Goal: Task Accomplishment & Management: Complete application form

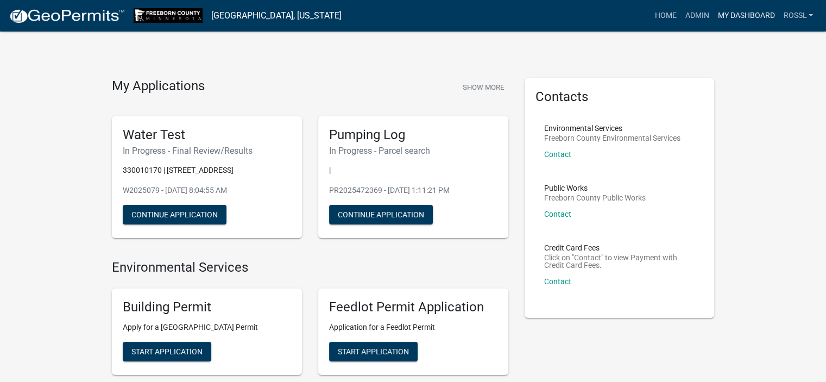
click at [745, 15] on link "My Dashboard" at bounding box center [746, 15] width 66 height 21
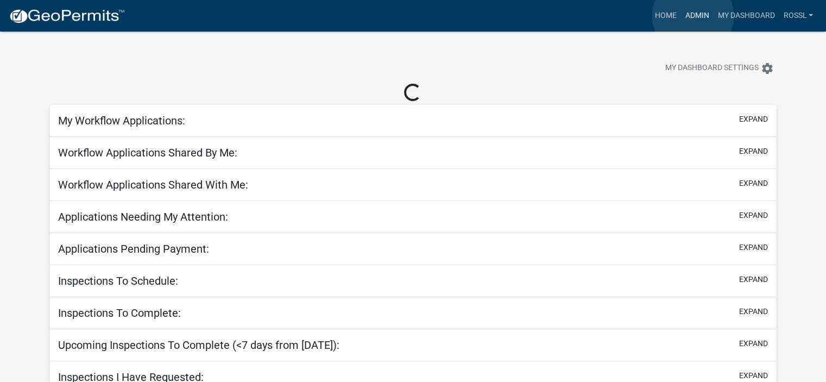
click at [693, 15] on link "Admin" at bounding box center [696, 15] width 33 height 21
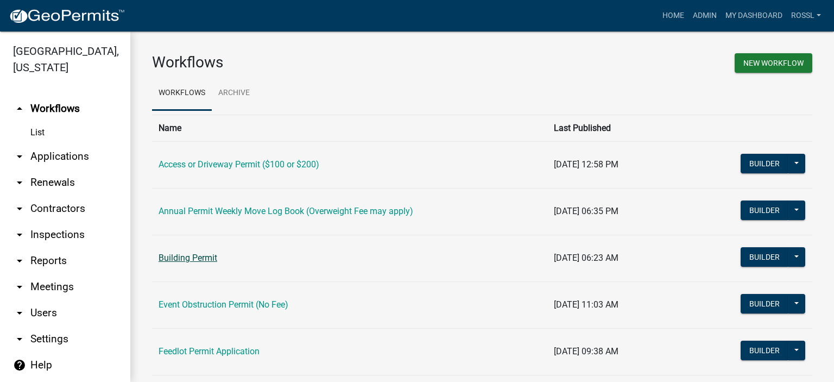
click at [207, 260] on link "Building Permit" at bounding box center [188, 257] width 59 height 10
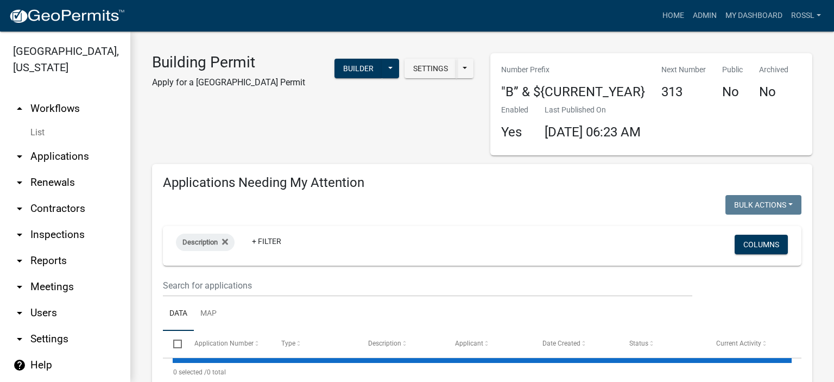
select select "2: 50"
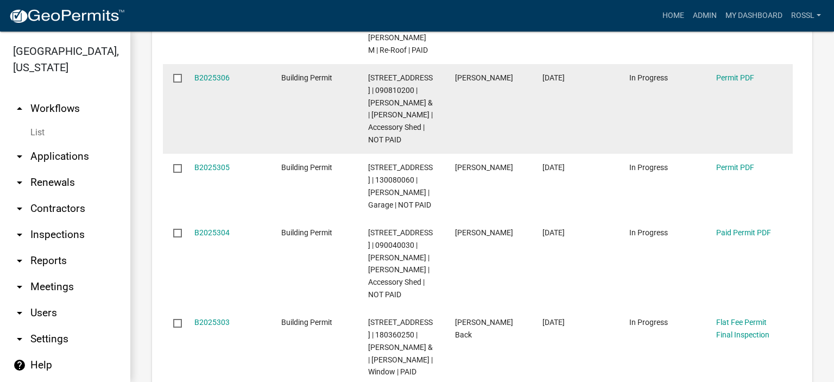
scroll to position [706, 0]
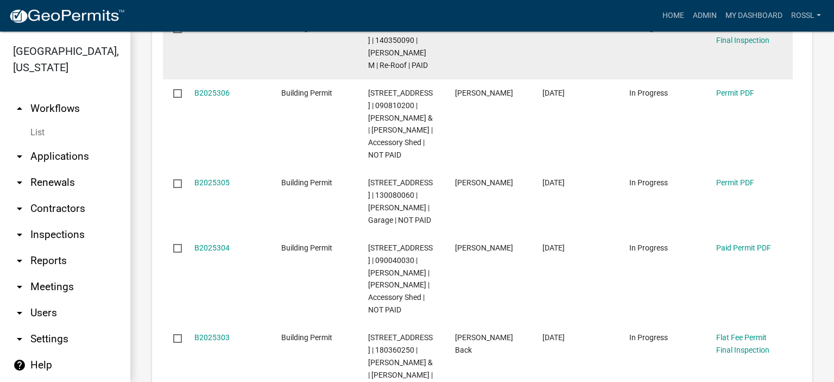
click at [214, 32] on link "B2025307" at bounding box center [211, 27] width 35 height 9
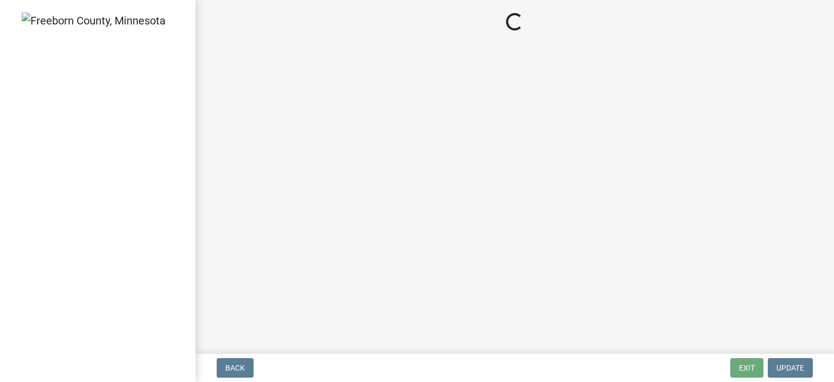
select select "3613e5d6-c0da-40a7-83d4-d5638b2e6124"
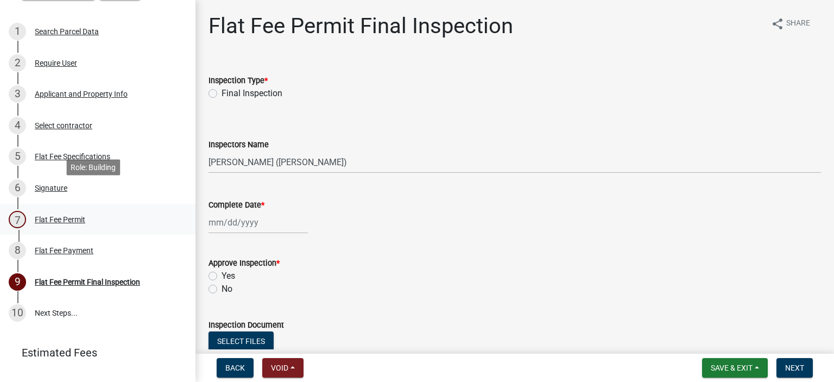
scroll to position [163, 0]
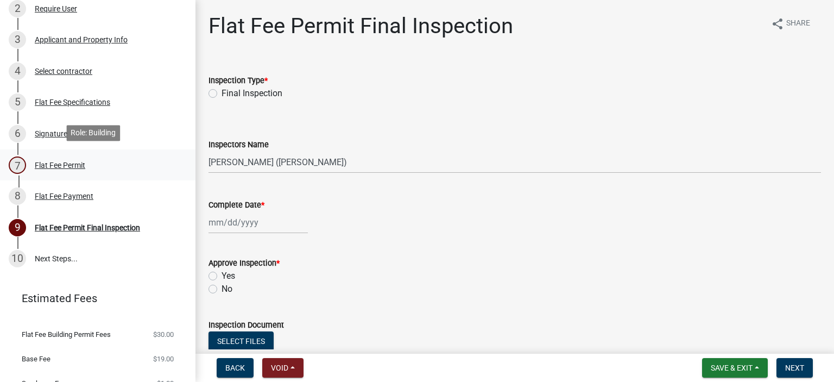
click at [43, 163] on div "Flat Fee Permit" at bounding box center [60, 165] width 50 height 8
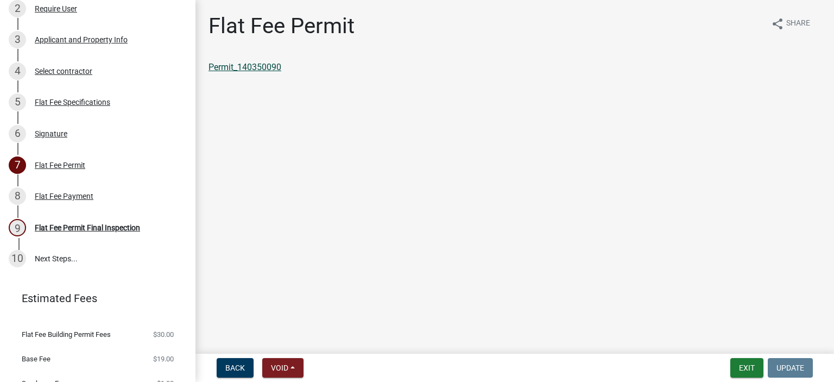
click at [258, 65] on link "Permit_140350090" at bounding box center [244, 67] width 73 height 10
click at [746, 366] on button "Exit" at bounding box center [746, 368] width 33 height 20
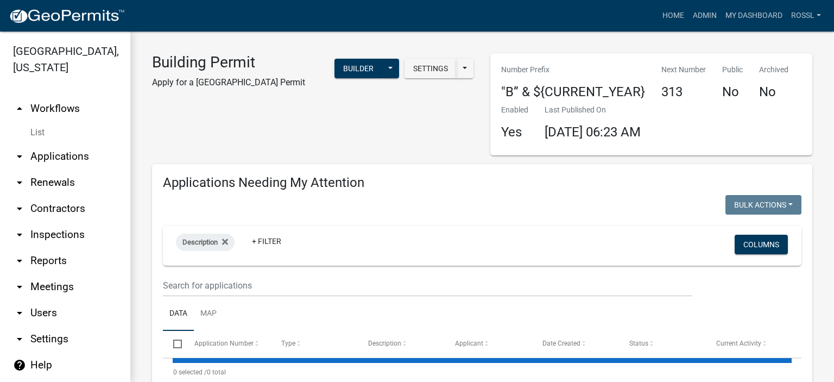
select select "2: 50"
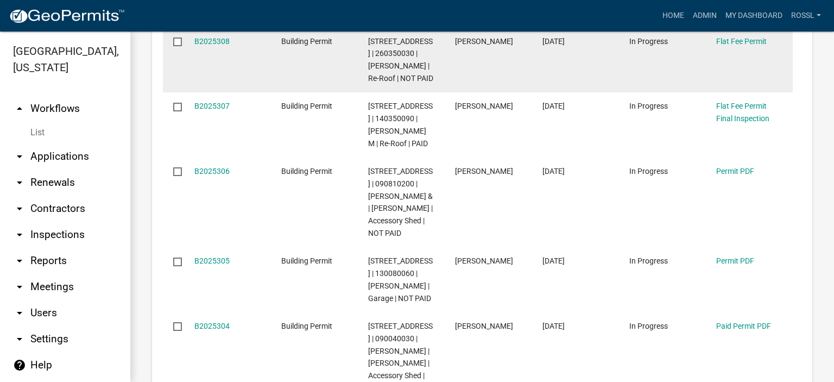
scroll to position [651, 0]
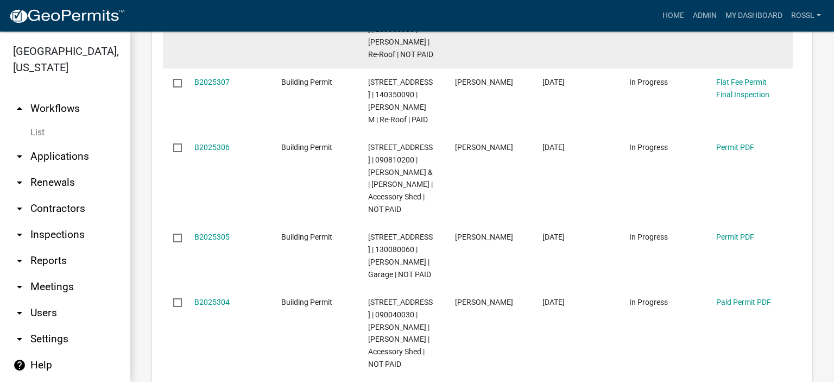
click at [205, 22] on link "B2025308" at bounding box center [211, 17] width 35 height 9
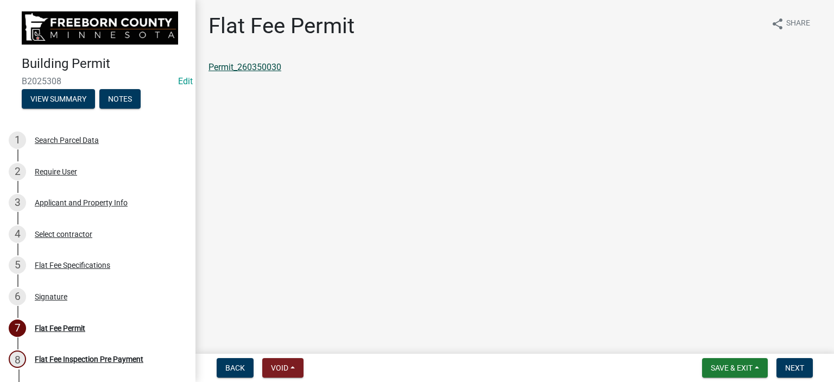
click at [232, 68] on link "Permit_260350030" at bounding box center [244, 67] width 73 height 10
click at [738, 369] on span "Save & Exit" at bounding box center [732, 367] width 42 height 9
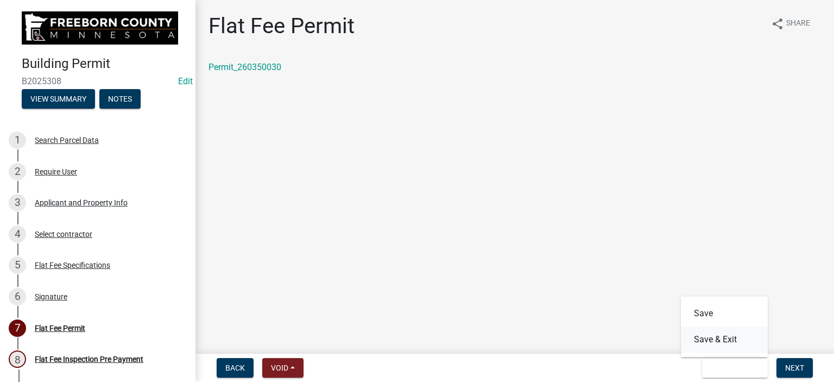
click at [697, 333] on button "Save & Exit" at bounding box center [724, 339] width 87 height 26
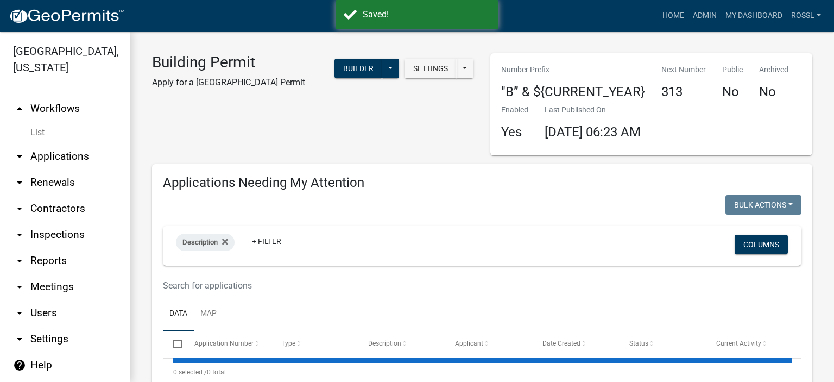
select select "2: 50"
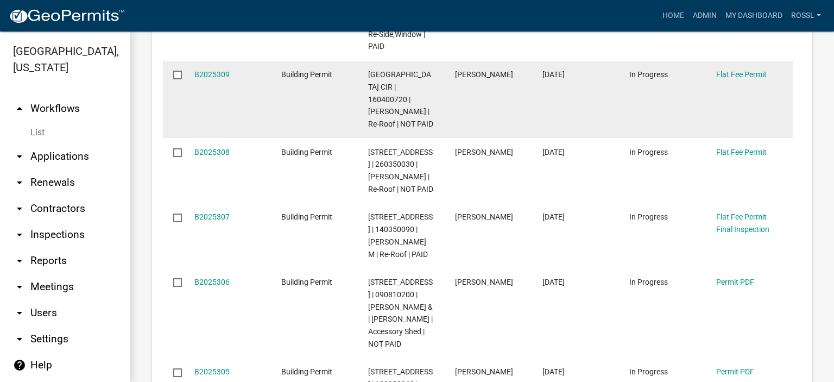
scroll to position [543, 0]
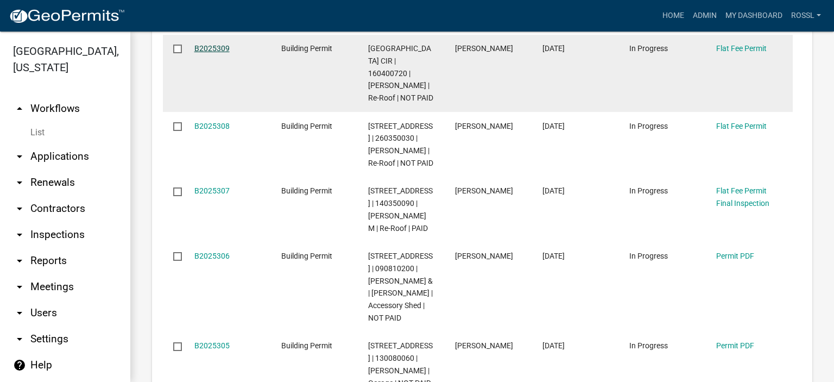
click at [211, 53] on link "B2025309" at bounding box center [211, 48] width 35 height 9
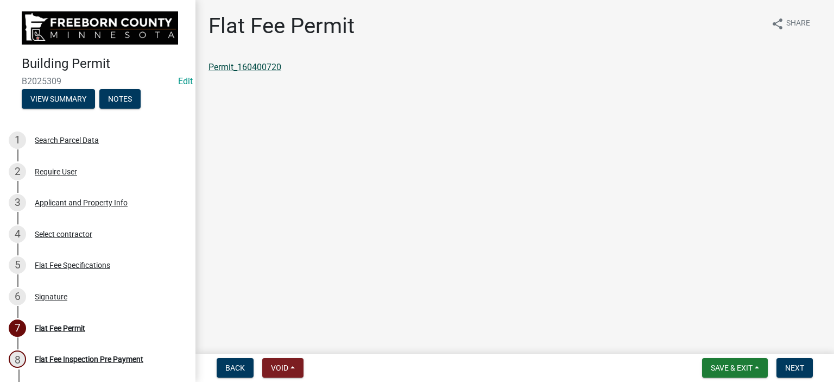
click at [247, 69] on link "Permit_160400720" at bounding box center [244, 67] width 73 height 10
click at [717, 364] on span "Save & Exit" at bounding box center [732, 367] width 42 height 9
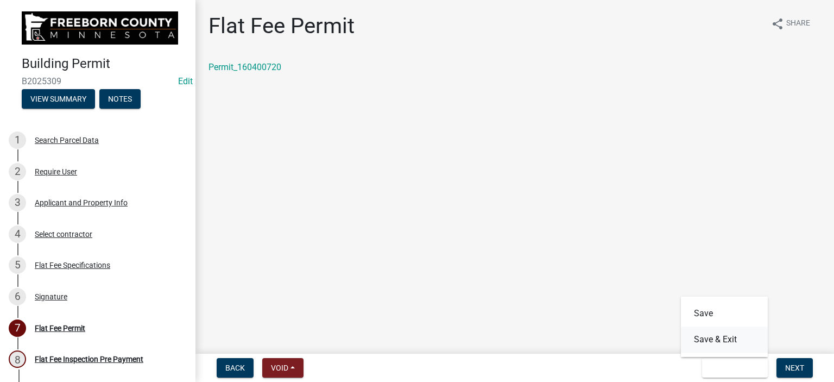
click at [710, 341] on button "Save & Exit" at bounding box center [724, 339] width 87 height 26
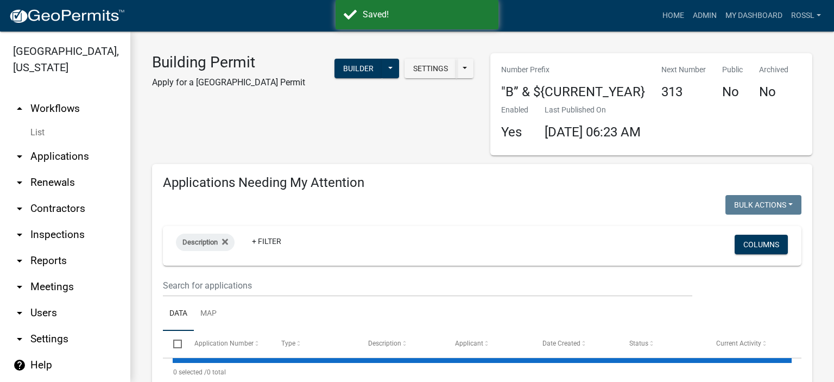
select select "2: 50"
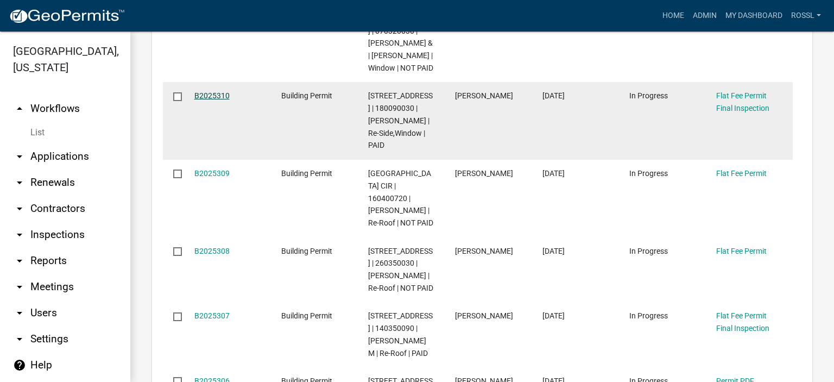
scroll to position [434, 0]
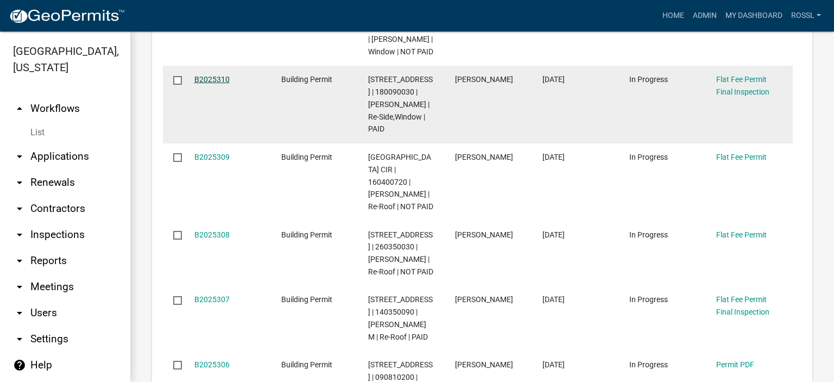
click at [209, 84] on link "B2025310" at bounding box center [211, 79] width 35 height 9
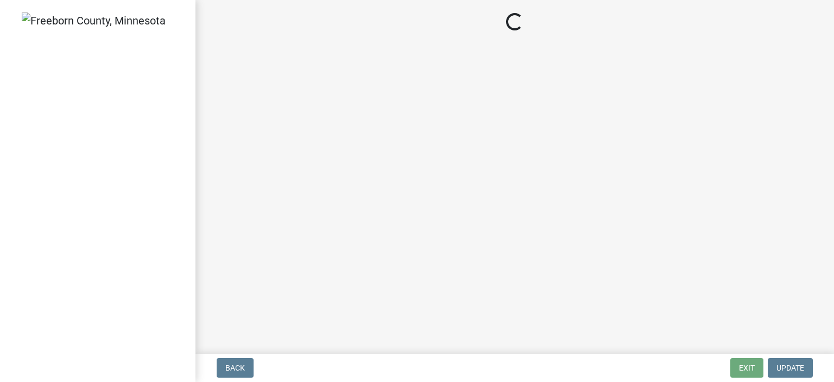
select select "3613e5d6-c0da-40a7-83d4-d5638b2e6124"
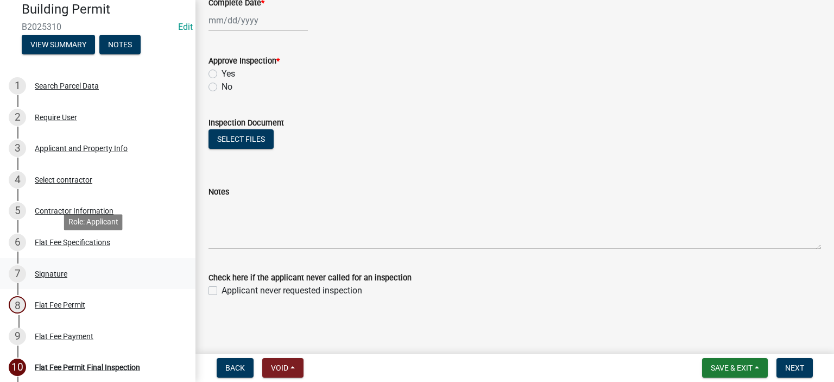
scroll to position [163, 0]
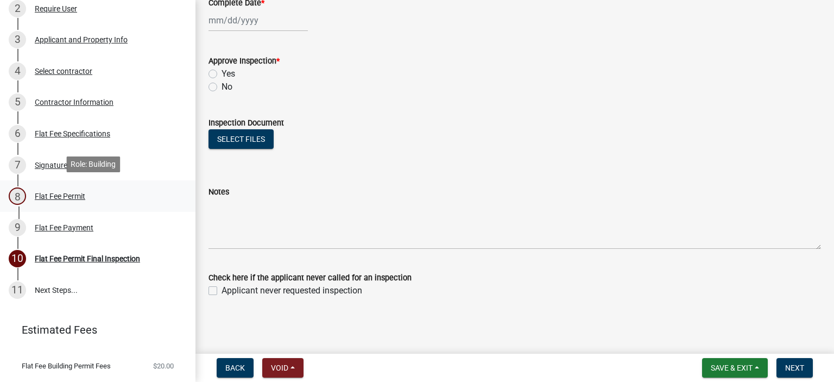
click at [59, 197] on div "Flat Fee Permit" at bounding box center [60, 196] width 50 height 8
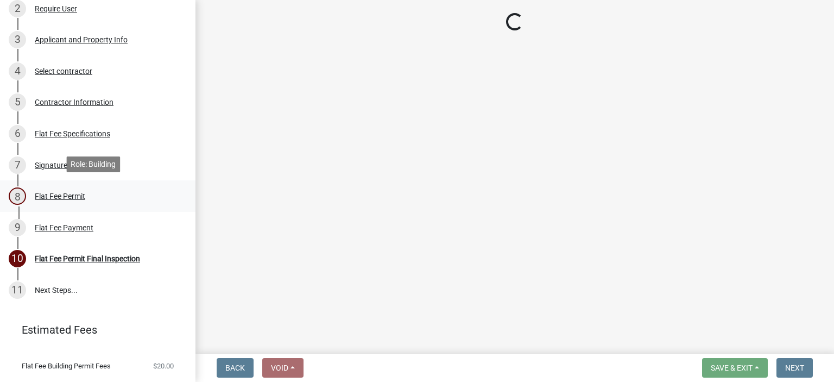
scroll to position [0, 0]
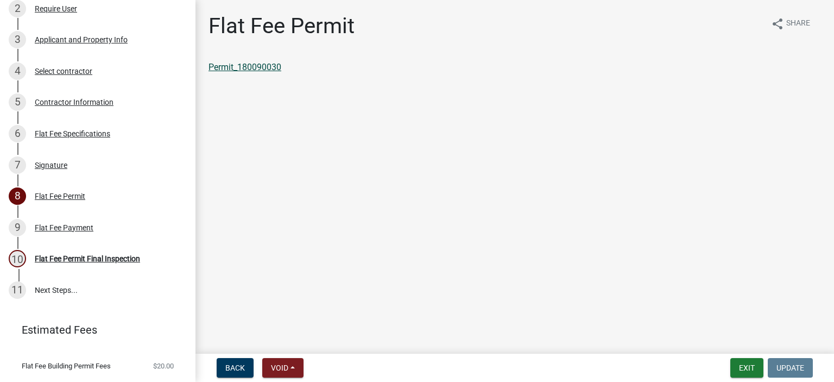
click at [241, 69] on link "Permit_180090030" at bounding box center [244, 67] width 73 height 10
click at [754, 370] on button "Exit" at bounding box center [746, 368] width 33 height 20
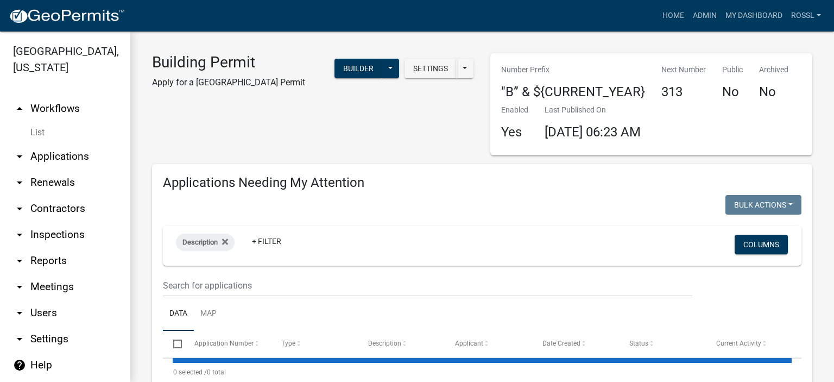
select select "2: 50"
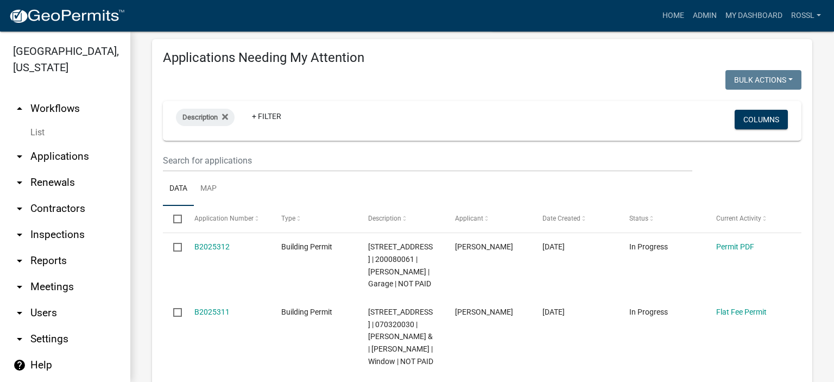
scroll to position [217, 0]
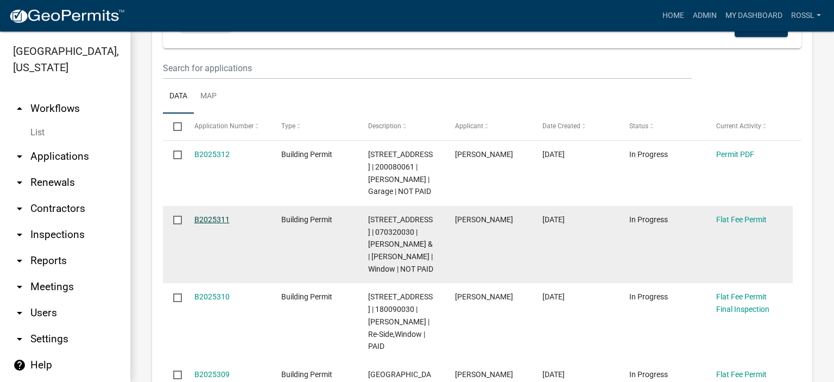
click at [206, 224] on link "B2025311" at bounding box center [211, 219] width 35 height 9
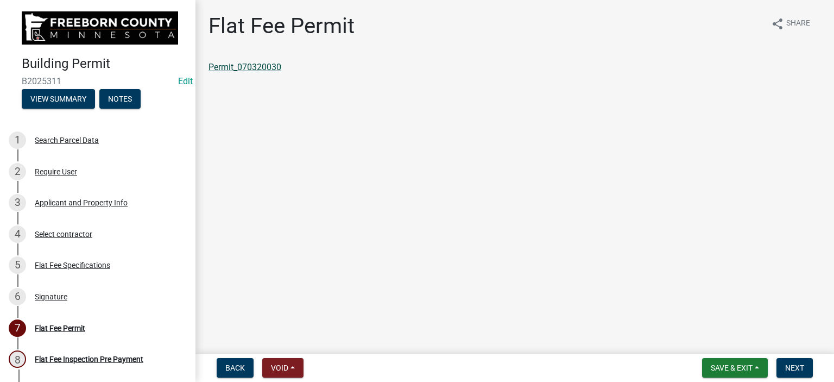
click at [270, 69] on link "Permit_070320030" at bounding box center [244, 67] width 73 height 10
click at [725, 373] on button "Save & Exit" at bounding box center [735, 368] width 66 height 20
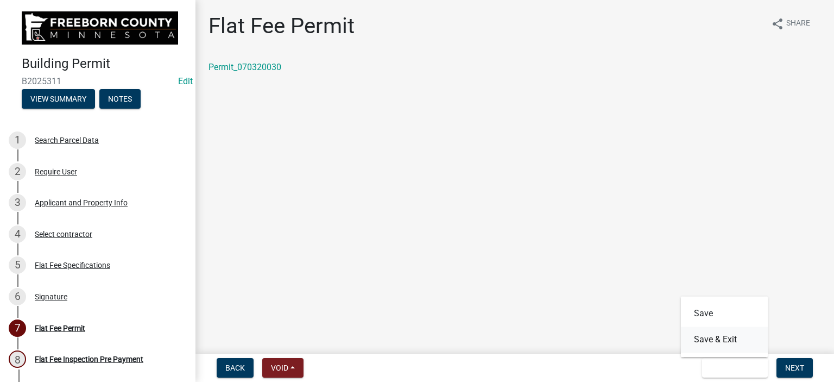
click at [710, 337] on button "Save & Exit" at bounding box center [724, 339] width 87 height 26
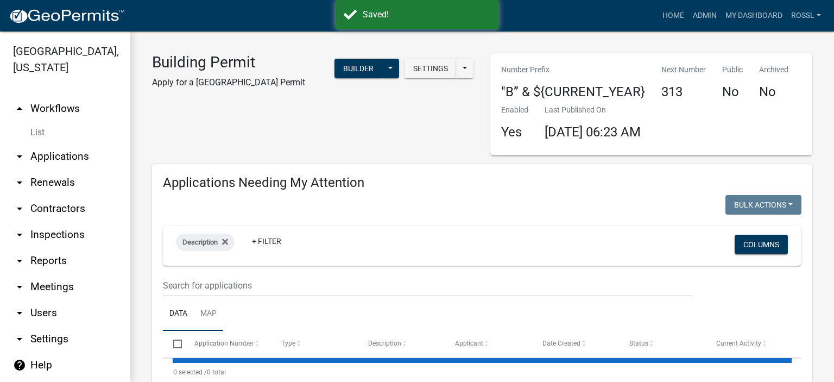
select select "2: 50"
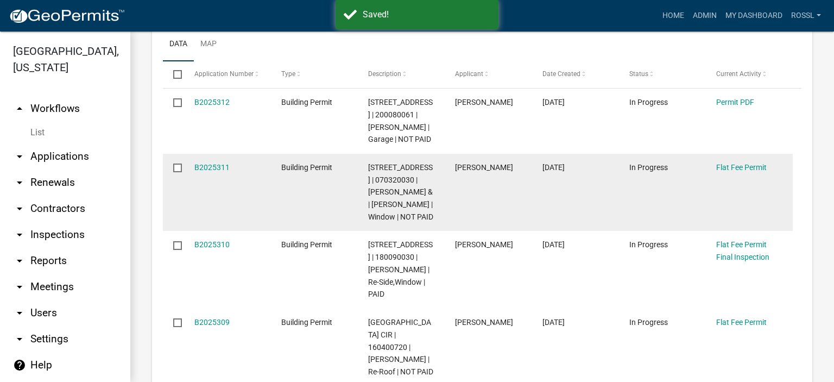
scroll to position [271, 0]
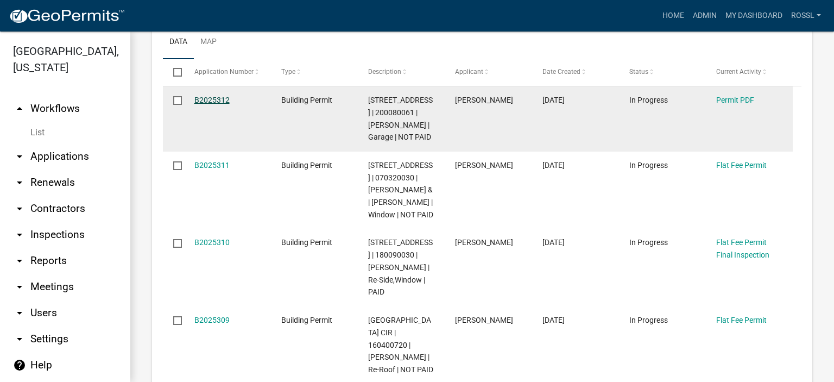
click at [213, 102] on link "B2025312" at bounding box center [211, 100] width 35 height 9
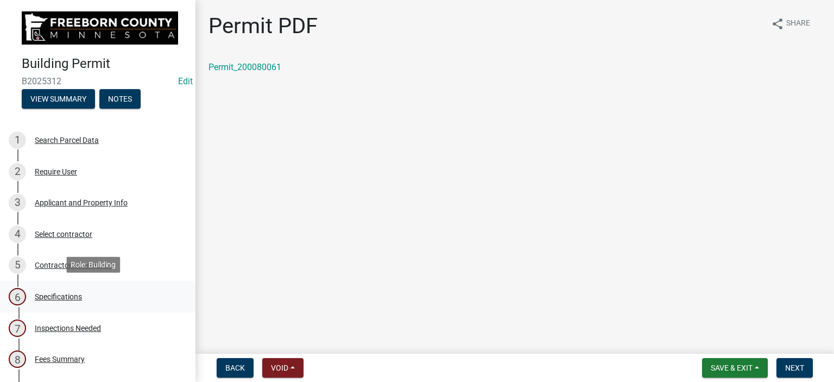
click at [50, 295] on div "Specifications" at bounding box center [58, 297] width 47 height 8
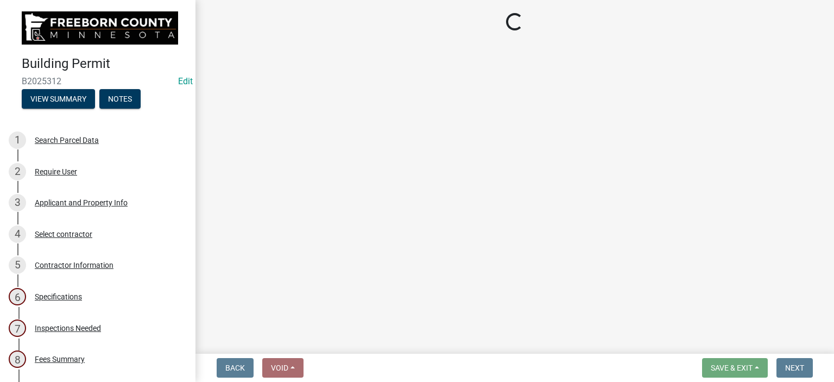
select select "cf5e982a-8fde-449d-bcd8-be8cdfb99374"
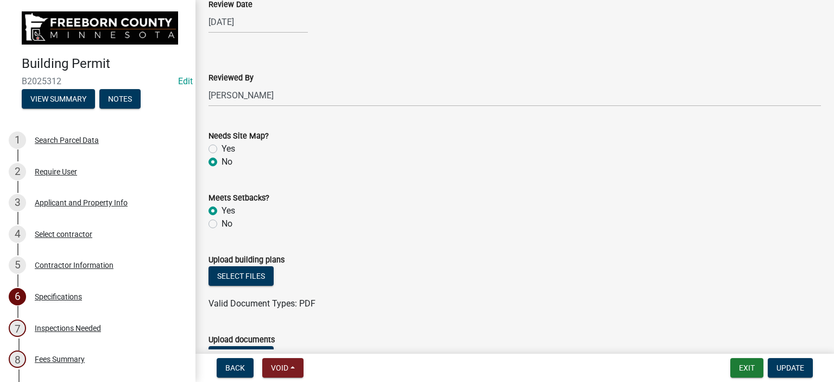
scroll to position [1194, 0]
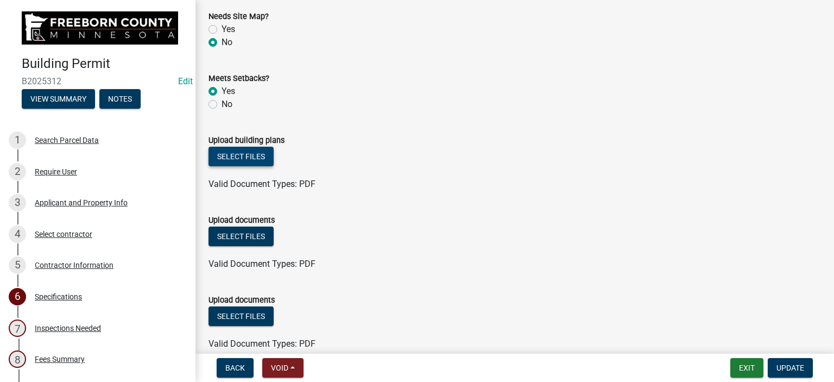
click at [251, 157] on button "Select files" at bounding box center [240, 157] width 65 height 20
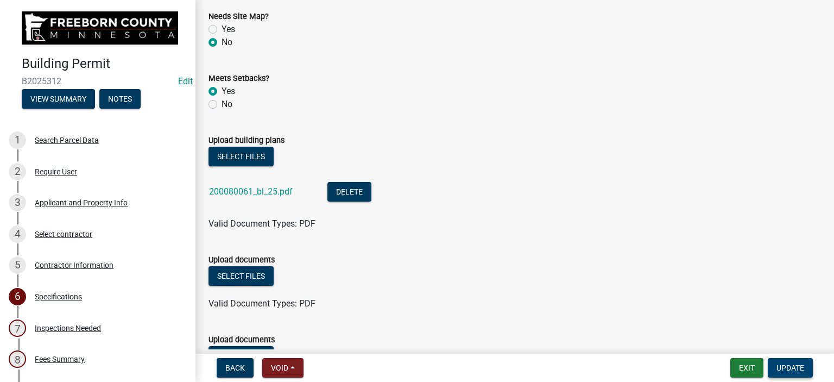
click at [781, 365] on span "Update" at bounding box center [790, 367] width 28 height 9
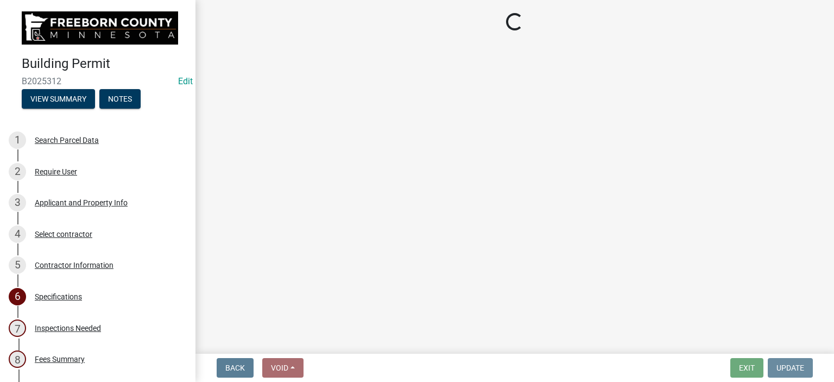
scroll to position [0, 0]
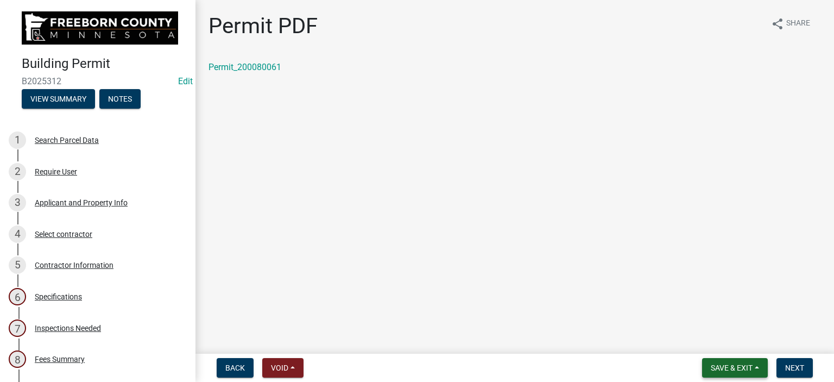
click at [719, 365] on span "Save & Exit" at bounding box center [732, 367] width 42 height 9
click at [723, 339] on button "Save & Exit" at bounding box center [724, 339] width 87 height 26
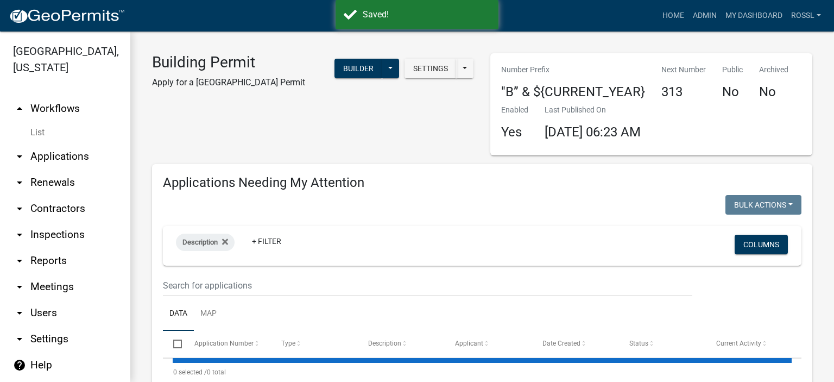
select select "2: 50"
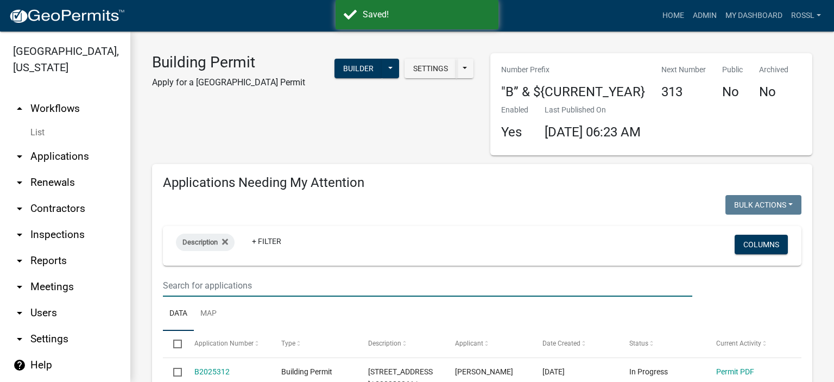
click at [215, 281] on input "text" at bounding box center [427, 285] width 529 height 22
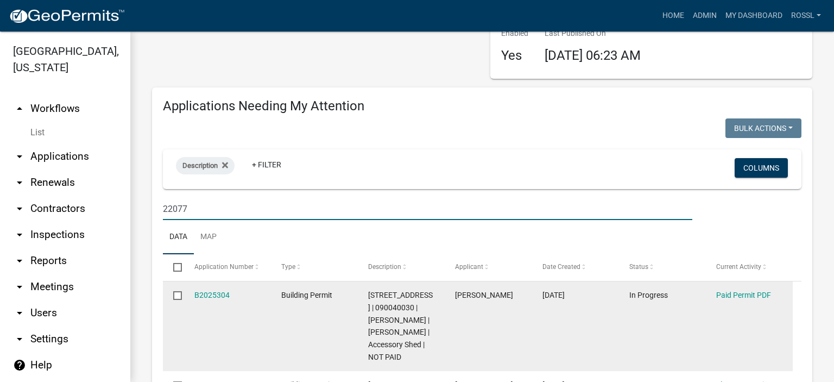
scroll to position [163, 0]
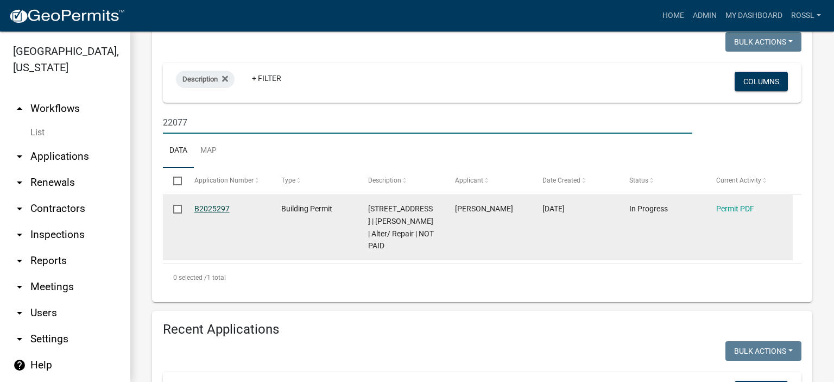
type input "22077"
click at [223, 208] on link "B2025297" at bounding box center [211, 208] width 35 height 9
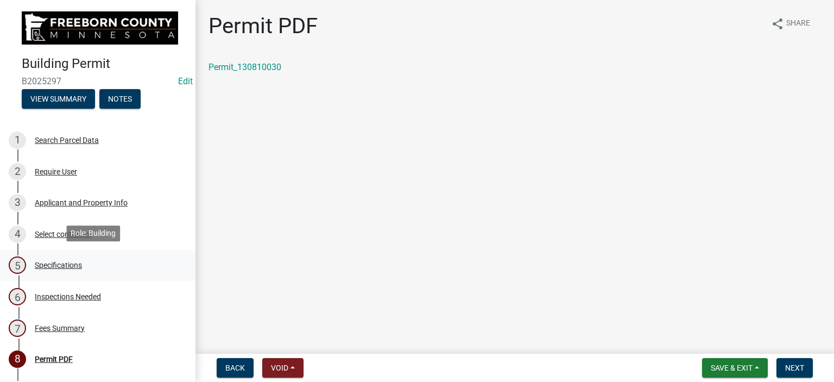
click at [58, 263] on div "Specifications" at bounding box center [58, 265] width 47 height 8
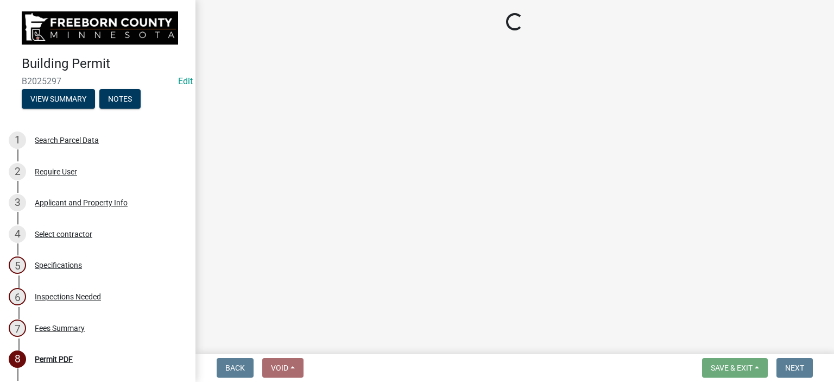
select select "cf5e982a-8fde-449d-bcd8-be8cdfb99374"
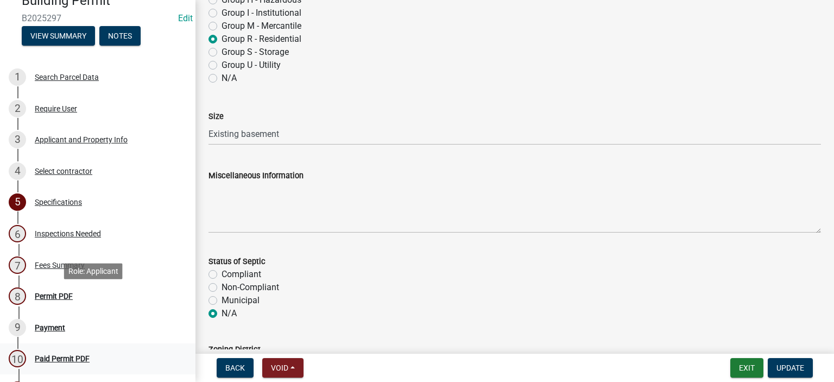
scroll to position [163, 0]
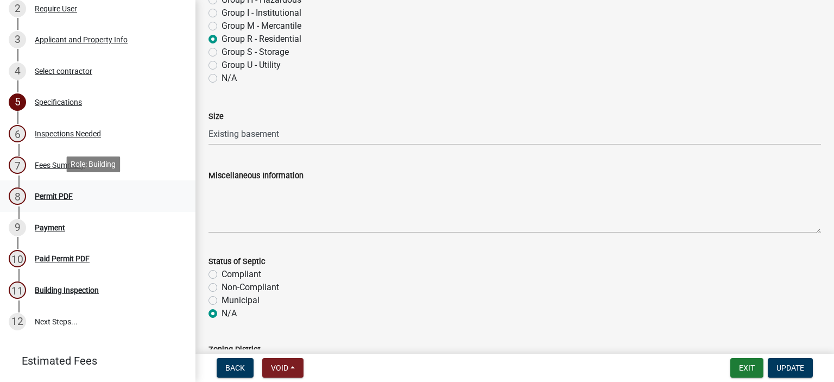
click at [50, 198] on div "Permit PDF" at bounding box center [54, 196] width 38 height 8
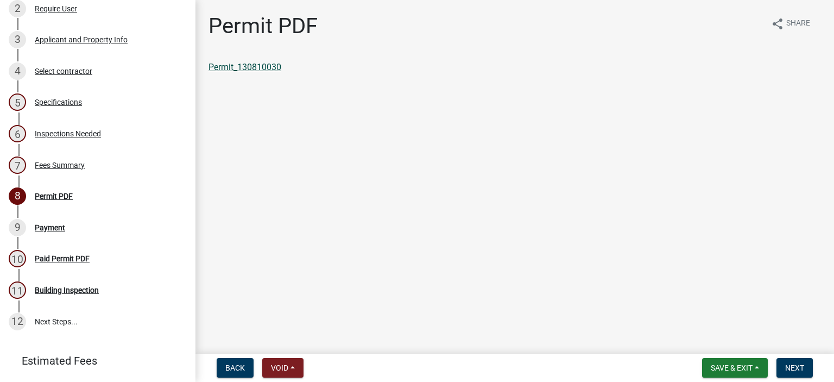
click at [267, 69] on link "Permit_130810030" at bounding box center [244, 67] width 73 height 10
click at [719, 365] on span "Save & Exit" at bounding box center [732, 367] width 42 height 9
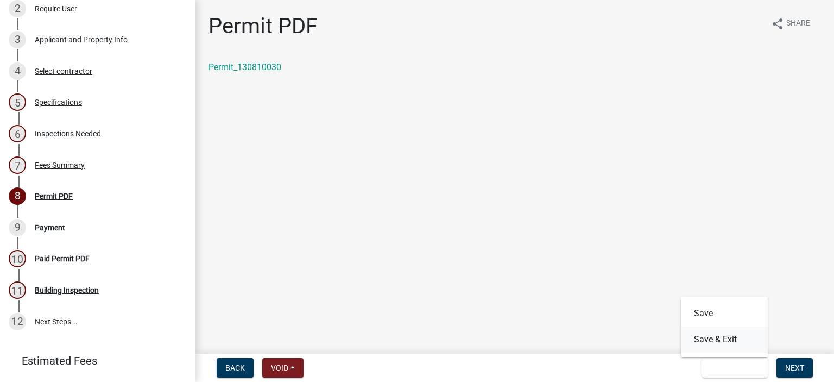
click at [715, 338] on button "Save & Exit" at bounding box center [724, 339] width 87 height 26
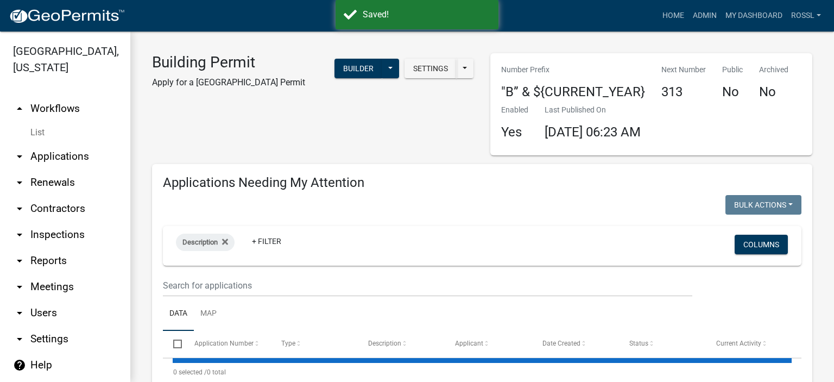
select select "2: 50"
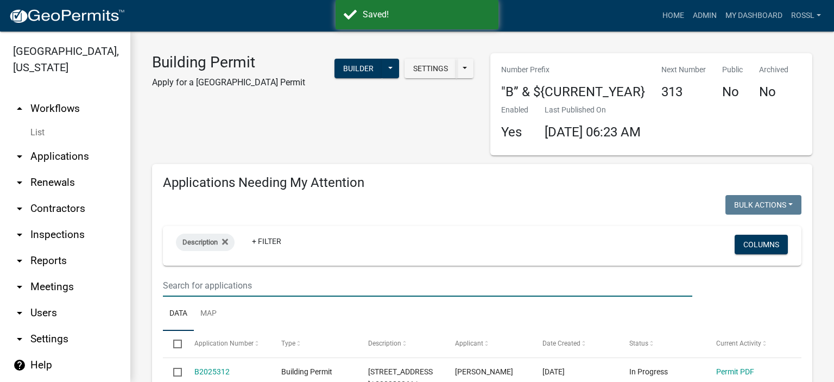
click at [208, 284] on input "text" at bounding box center [427, 285] width 529 height 22
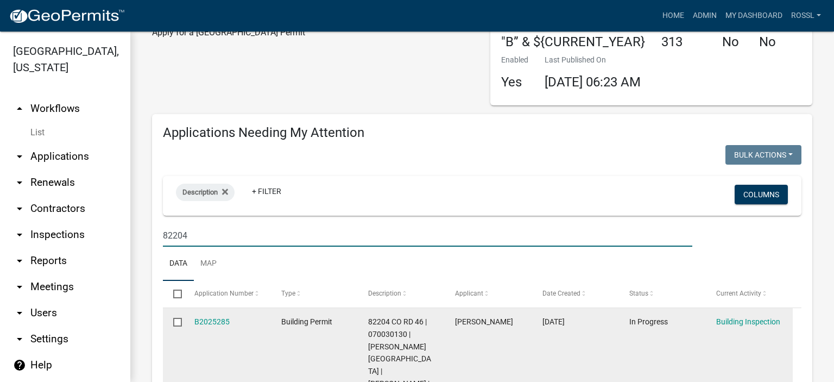
scroll to position [109, 0]
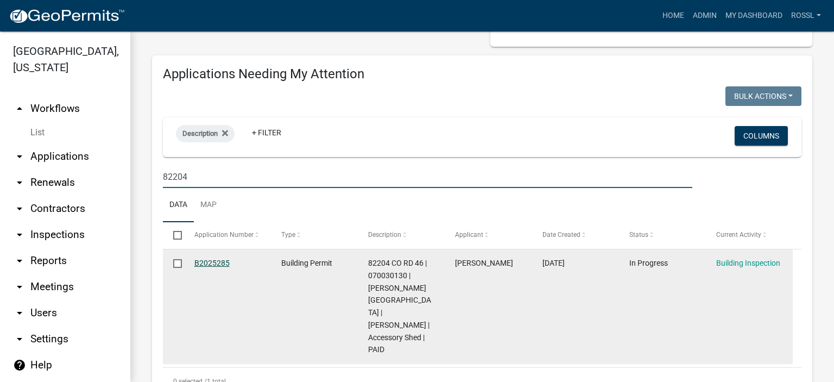
type input "82204"
click at [216, 258] on link "B2025285" at bounding box center [211, 262] width 35 height 9
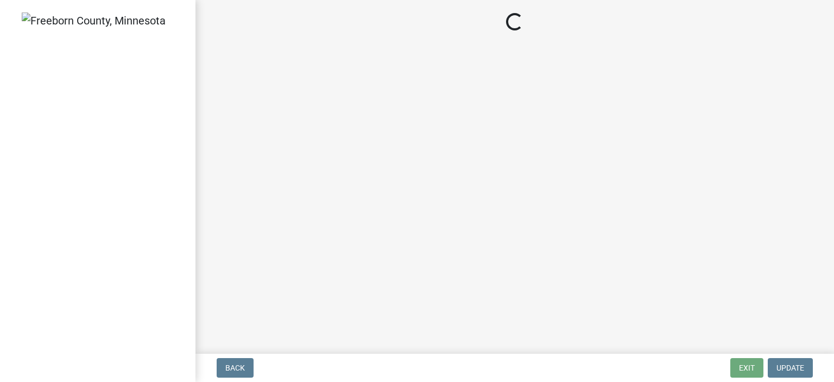
select select "306567ba-5481-4577-869f-56a75bb08b28"
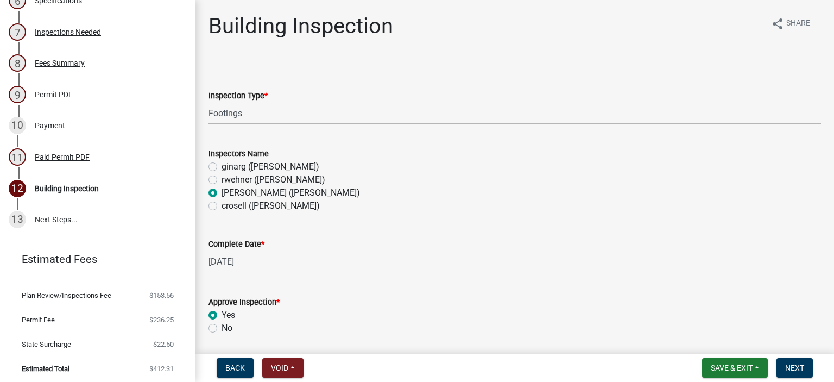
scroll to position [297, 0]
click at [793, 363] on button "Next" at bounding box center [794, 368] width 36 height 20
click at [230, 117] on select "Select Item... Footings Foundation Rough Plumbing Rough Mechanical Framing Gas …" at bounding box center [514, 113] width 612 height 22
click at [208, 102] on select "Select Item... Footings Foundation Rough Plumbing Rough Mechanical Framing Gas …" at bounding box center [514, 113] width 612 height 22
click at [241, 112] on select "Select Item... Footings Foundation Rough Plumbing Rough Mechanical Framing Gas …" at bounding box center [514, 113] width 612 height 22
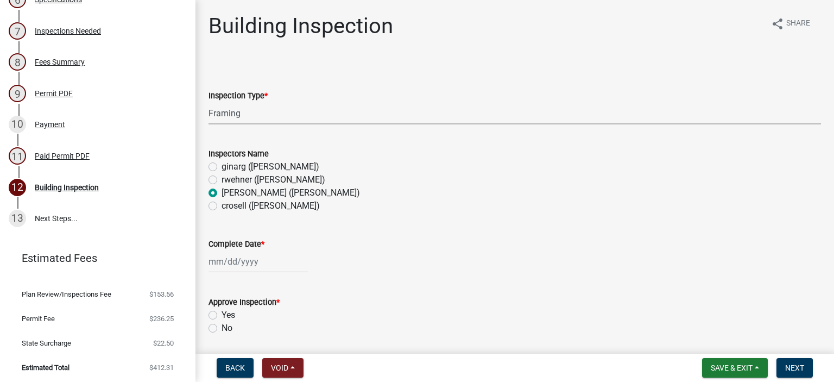
click at [208, 102] on select "Select Item... Footings Foundation Rough Plumbing Rough Mechanical Framing Gas …" at bounding box center [514, 113] width 612 height 22
select select "a9b4ad4b-b3f3-49fc-b4bb-a6e3399b343e"
click at [222, 260] on div at bounding box center [257, 261] width 99 height 22
select select "9"
select select "2025"
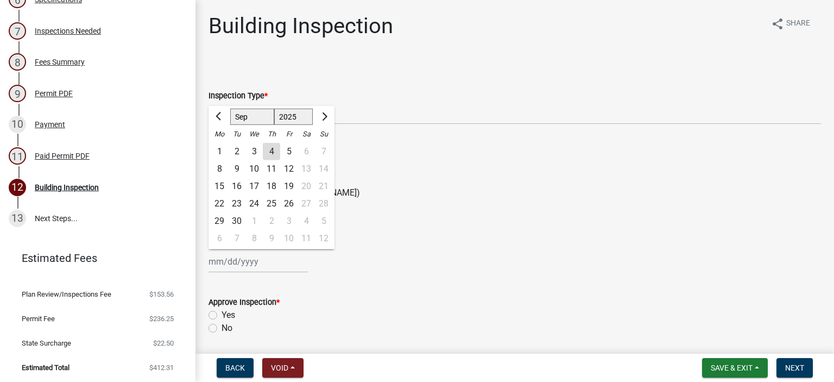
click at [271, 151] on div "4" at bounding box center [271, 151] width 17 height 17
type input "[DATE]"
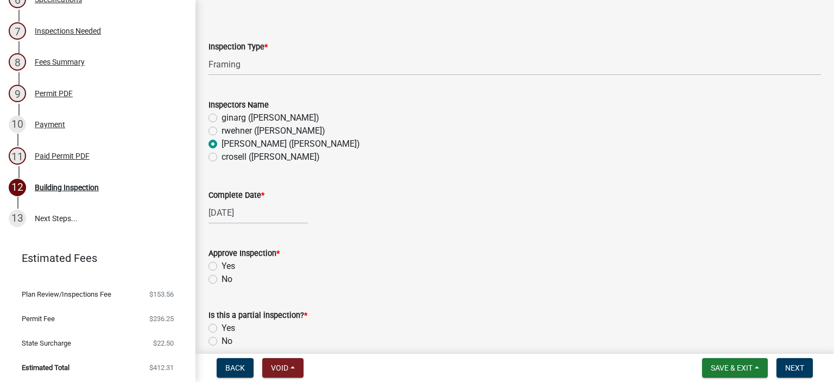
scroll to position [163, 0]
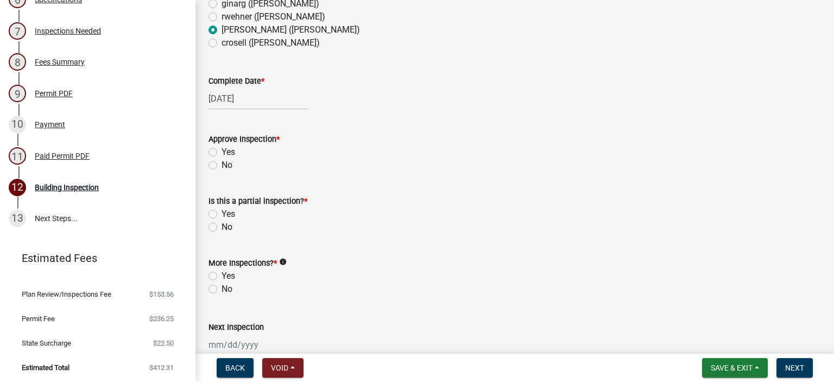
click at [221, 149] on label "Yes" at bounding box center [228, 151] width 14 height 13
click at [221, 149] on input "Yes" at bounding box center [224, 148] width 7 height 7
radio input "true"
click at [209, 210] on div "Yes" at bounding box center [514, 213] width 612 height 13
click at [221, 214] on label "Yes" at bounding box center [228, 213] width 14 height 13
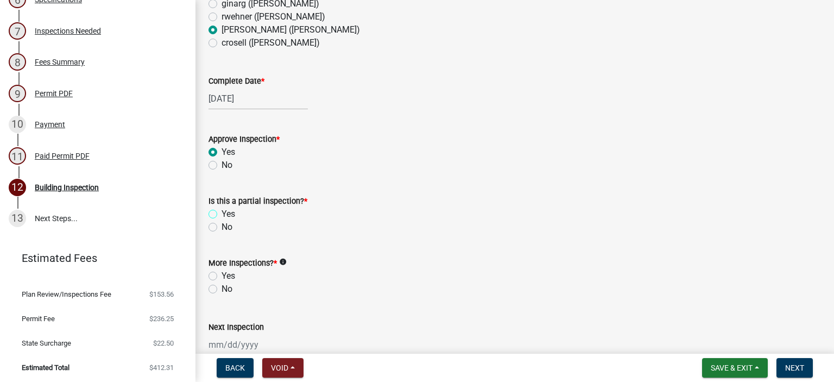
click at [221, 214] on input "Yes" at bounding box center [224, 210] width 7 height 7
radio input "true"
click at [221, 273] on label "Yes" at bounding box center [228, 275] width 14 height 13
click at [221, 273] on input "Yes" at bounding box center [224, 272] width 7 height 7
radio input "true"
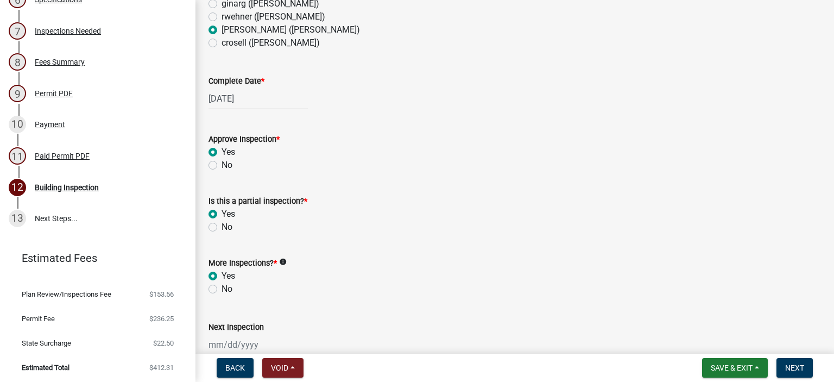
click at [221, 226] on label "No" at bounding box center [226, 226] width 11 height 13
click at [221, 226] on input "No" at bounding box center [224, 223] width 7 height 7
radio input "true"
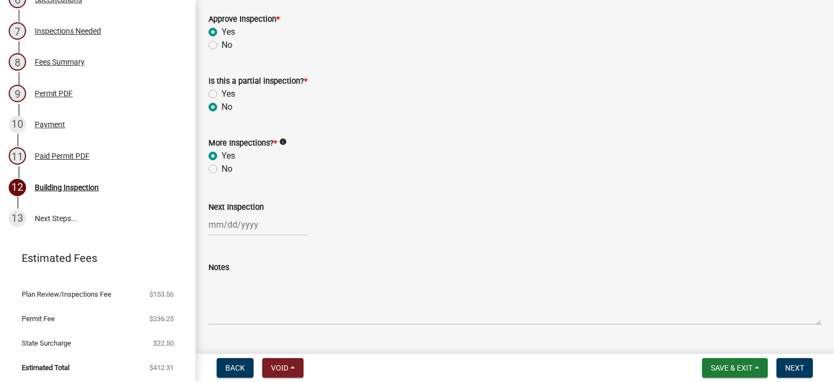
scroll to position [376, 0]
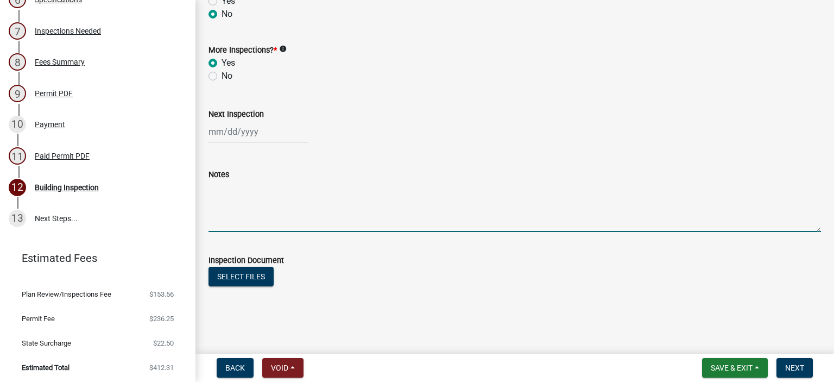
click at [236, 220] on textarea "Notes" at bounding box center [514, 206] width 612 height 51
type textarea "No corrections noted"
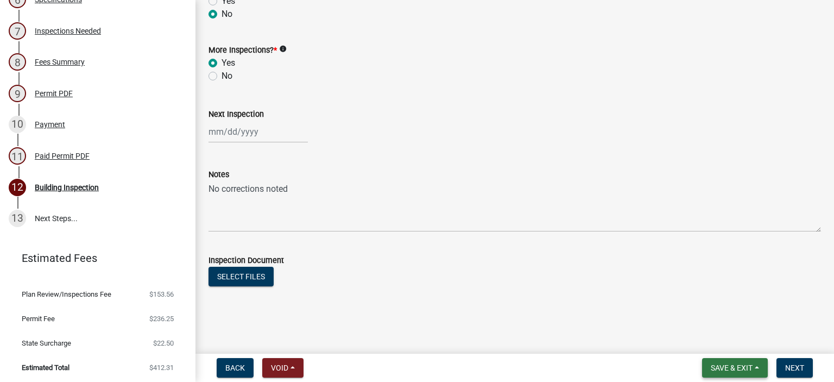
click at [740, 369] on span "Save & Exit" at bounding box center [732, 367] width 42 height 9
click at [722, 365] on span "Save & Exit" at bounding box center [732, 367] width 42 height 9
click at [756, 368] on button "Save & Exit" at bounding box center [735, 368] width 66 height 20
click at [712, 336] on button "Save & Exit" at bounding box center [724, 339] width 87 height 26
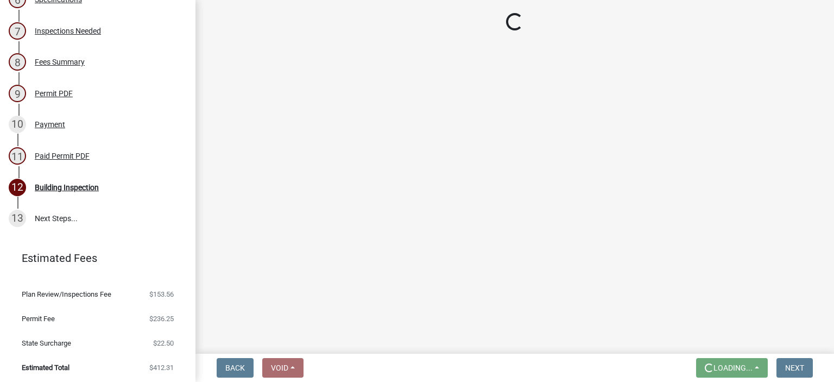
scroll to position [0, 0]
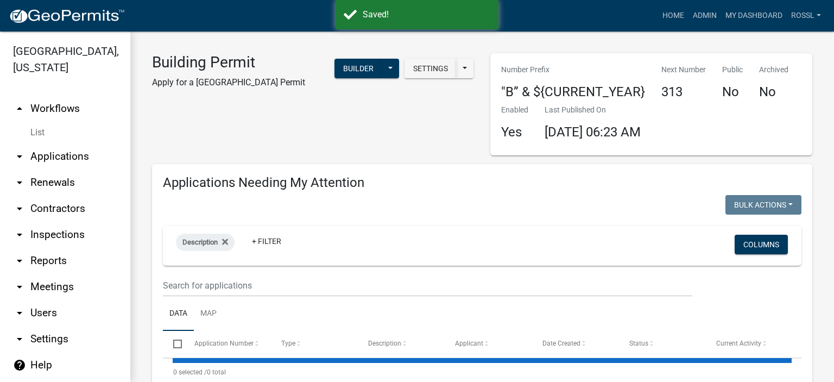
select select "2: 50"
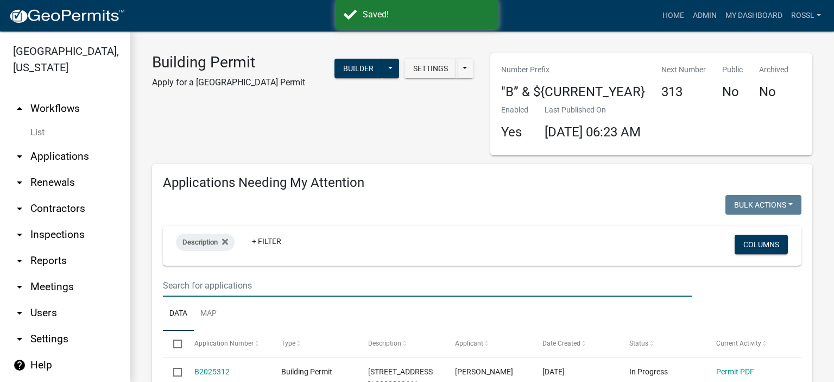
click at [228, 288] on input "text" at bounding box center [427, 285] width 529 height 22
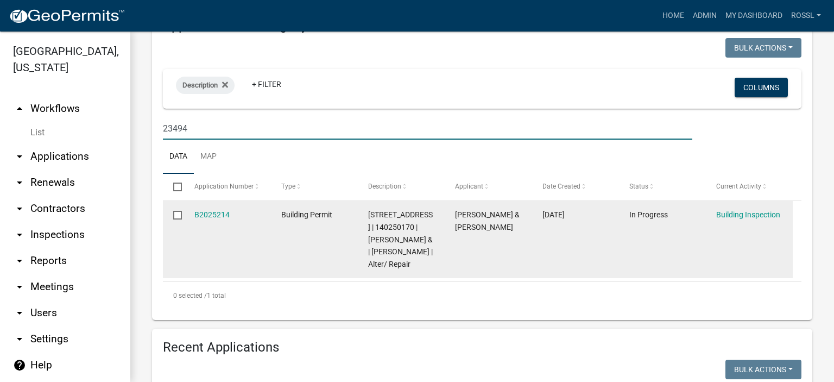
scroll to position [163, 0]
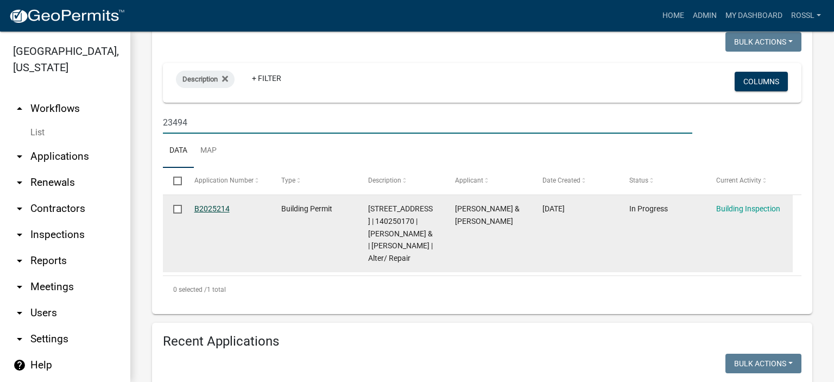
type input "23494"
click at [209, 206] on link "B2025214" at bounding box center [211, 208] width 35 height 9
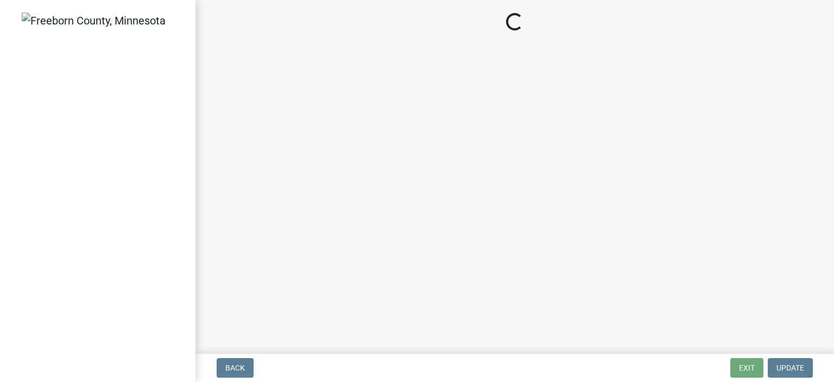
select select "8db2c0cf-3181-45d2-8b43-567b2b747cb3"
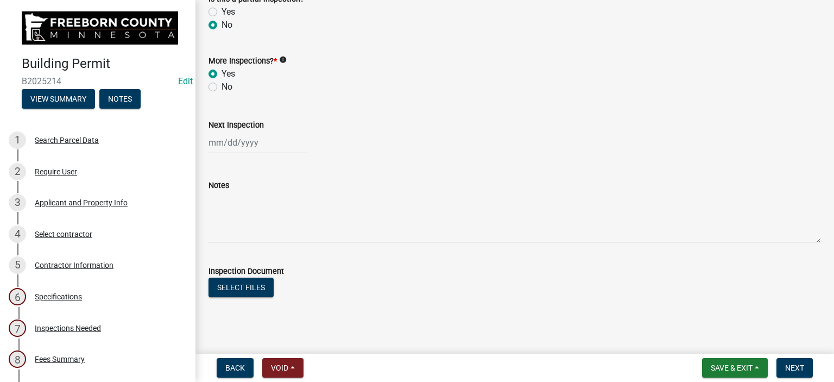
scroll to position [376, 0]
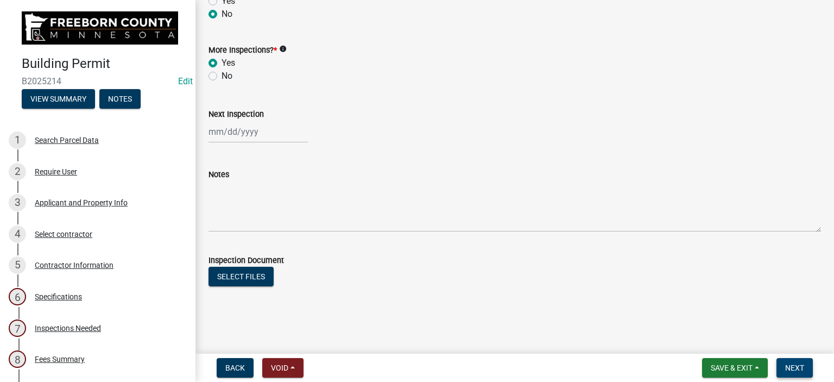
click at [797, 369] on span "Next" at bounding box center [794, 367] width 19 height 9
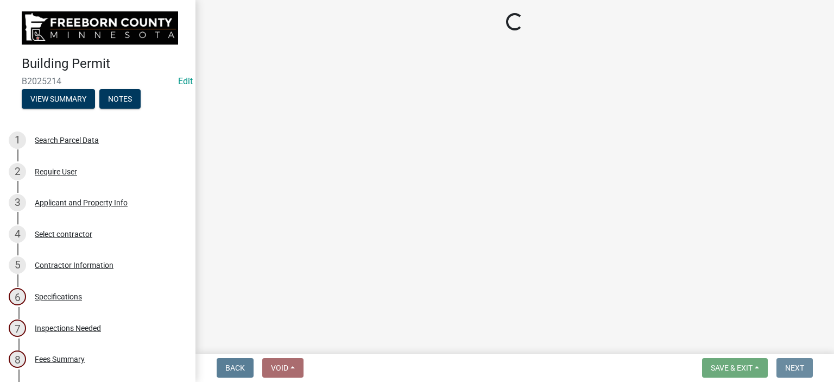
scroll to position [0, 0]
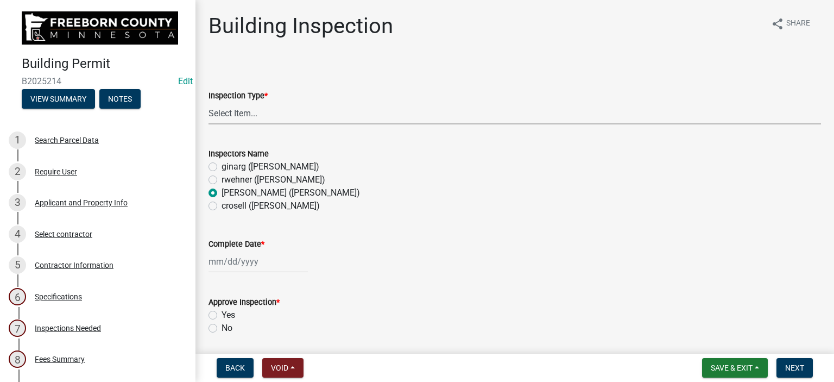
click at [254, 113] on select "Select Item... Footings Foundation Rough Plumbing Rough Mechanical Framing Gas …" at bounding box center [514, 113] width 612 height 22
click at [208, 102] on select "Select Item... Footings Foundation Rough Plumbing Rough Mechanical Framing Gas …" at bounding box center [514, 113] width 612 height 22
select select "42761e87-c04a-4c6f-b54d-d360a8c7204e"
click at [217, 263] on div at bounding box center [257, 261] width 99 height 22
select select "9"
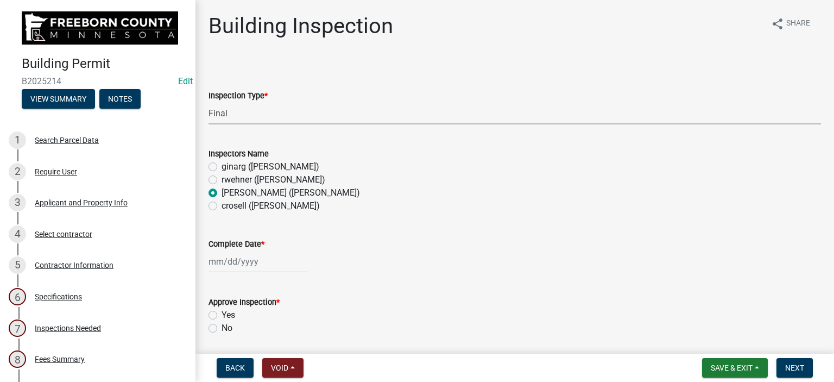
select select "2025"
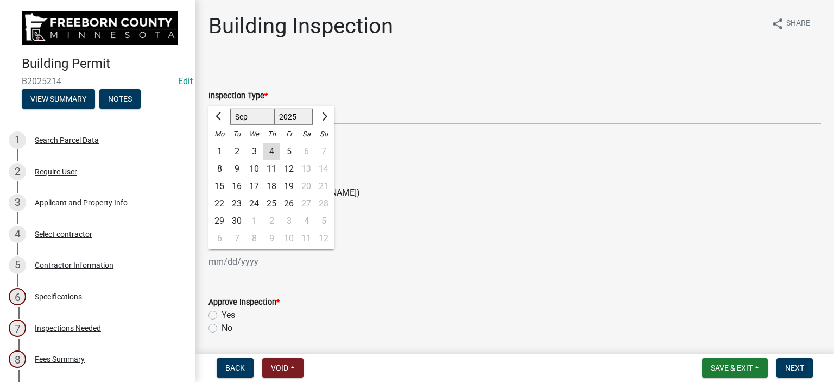
click at [239, 154] on div "2" at bounding box center [236, 151] width 17 height 17
type input "[DATE]"
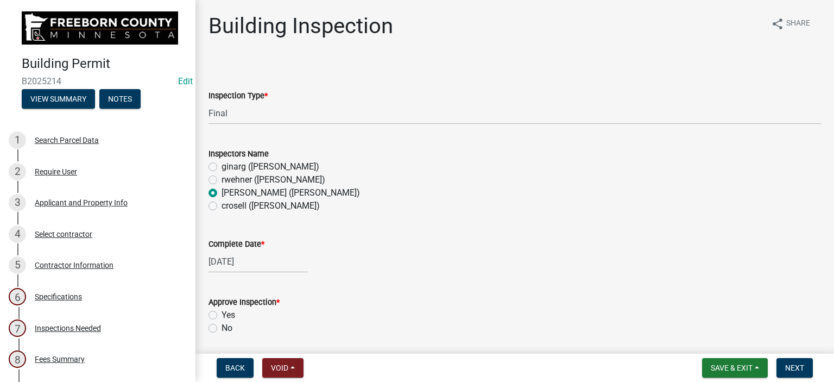
click at [332, 248] on div "Complete Date *" at bounding box center [514, 243] width 612 height 13
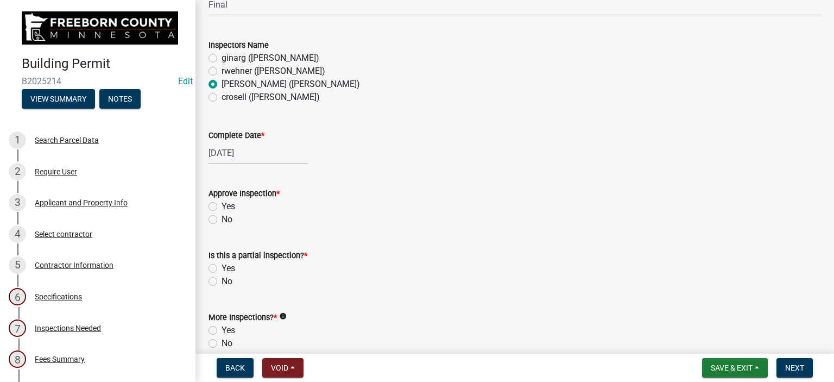
click at [221, 217] on label "No" at bounding box center [226, 219] width 11 height 13
click at [221, 217] on input "No" at bounding box center [224, 216] width 7 height 7
radio input "true"
click at [221, 206] on label "Yes" at bounding box center [228, 206] width 14 height 13
click at [221, 206] on input "Yes" at bounding box center [224, 203] width 7 height 7
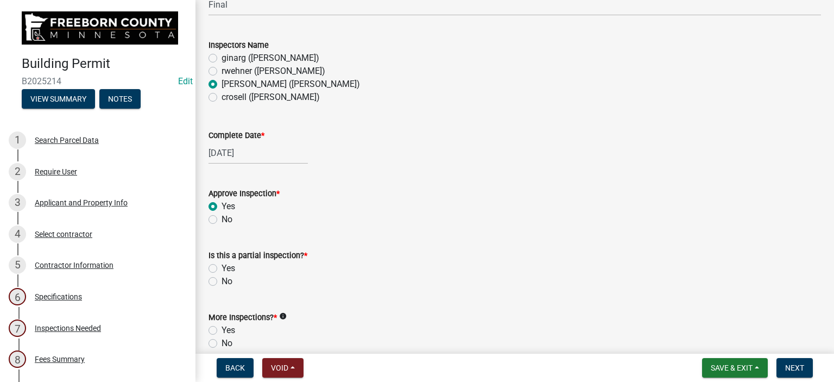
radio input "true"
click at [221, 279] on label "No" at bounding box center [226, 281] width 11 height 13
click at [221, 279] on input "No" at bounding box center [224, 278] width 7 height 7
radio input "true"
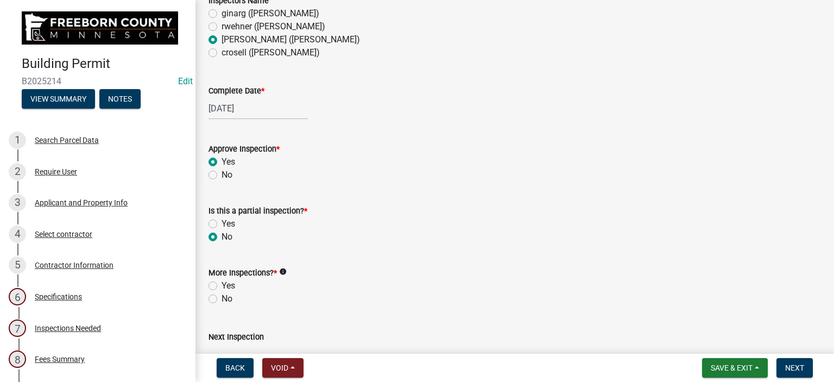
scroll to position [217, 0]
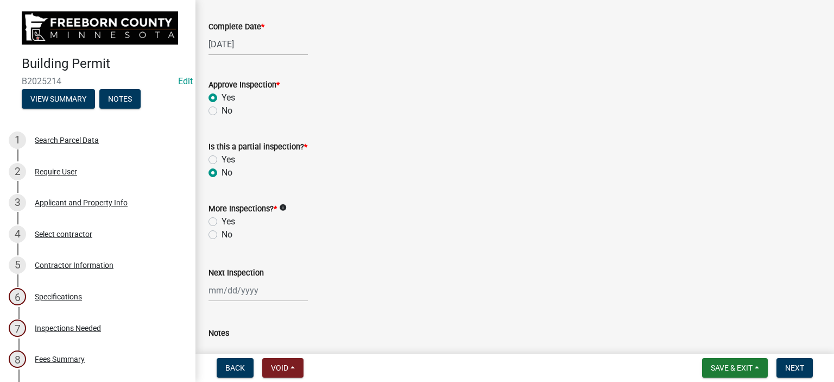
click at [221, 232] on label "No" at bounding box center [226, 234] width 11 height 13
click at [221, 232] on input "No" at bounding box center [224, 231] width 7 height 7
radio input "true"
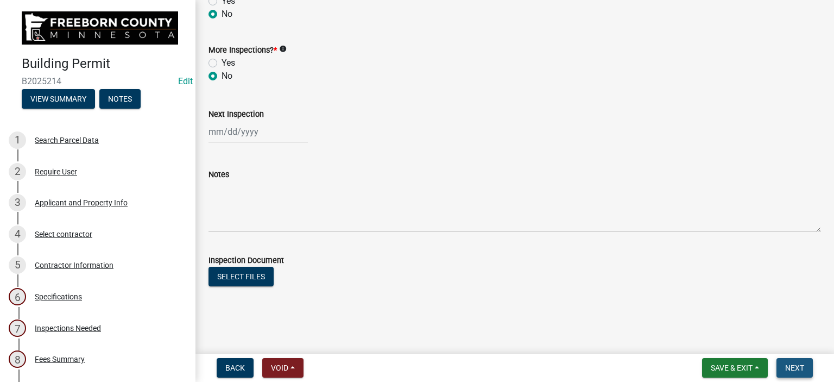
click at [789, 360] on button "Next" at bounding box center [794, 368] width 36 height 20
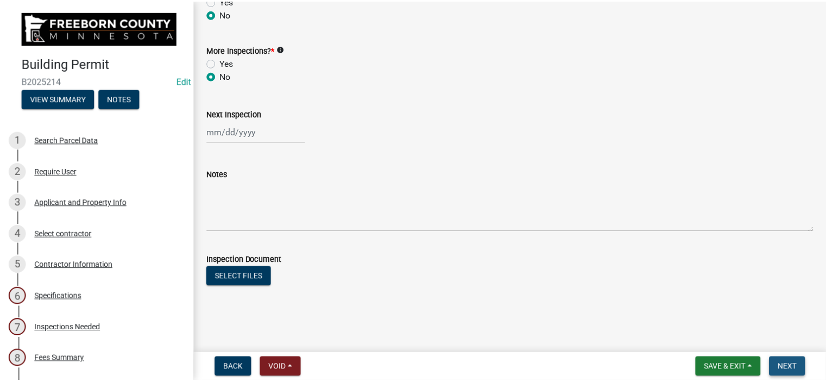
scroll to position [0, 0]
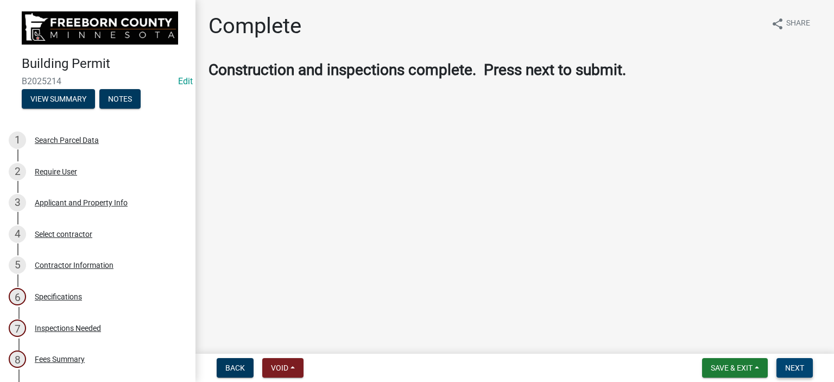
click at [785, 369] on span "Next" at bounding box center [794, 367] width 19 height 9
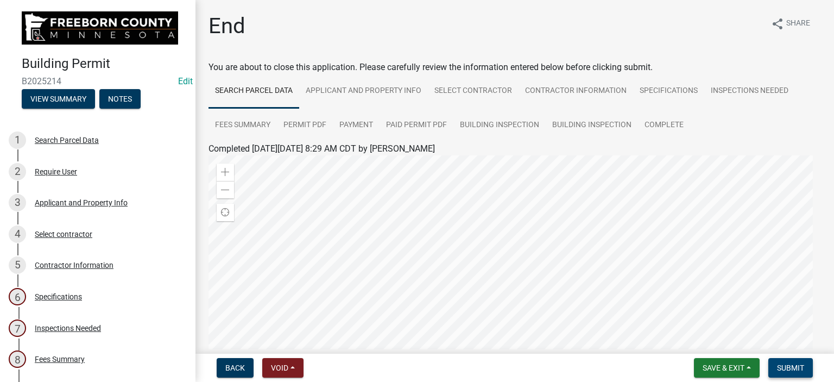
click at [790, 373] on button "Submit" at bounding box center [790, 368] width 45 height 20
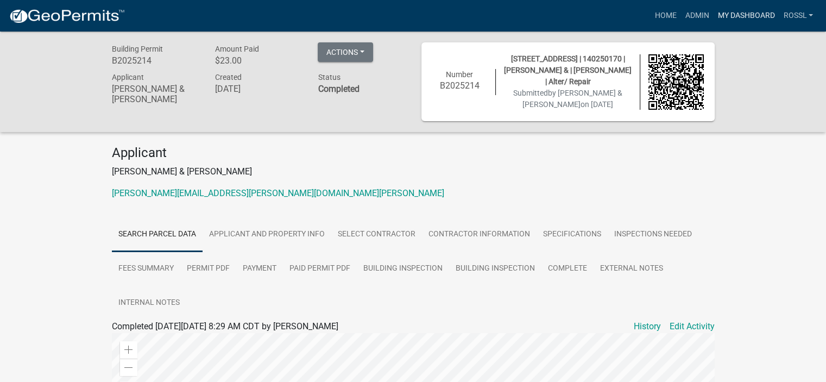
click at [737, 17] on link "My Dashboard" at bounding box center [746, 15] width 66 height 21
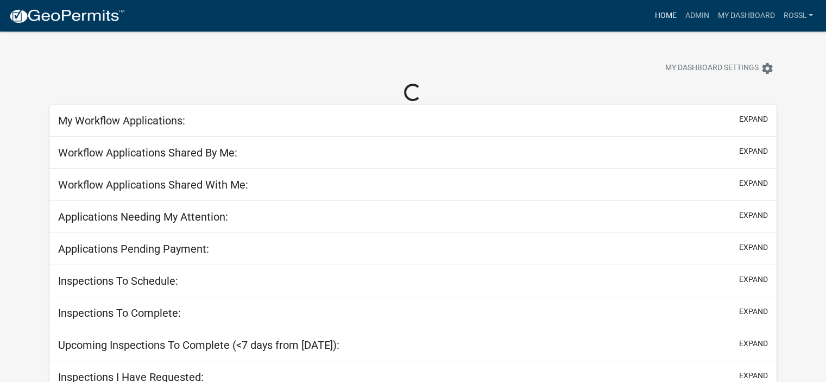
click at [665, 16] on link "Home" at bounding box center [665, 15] width 30 height 21
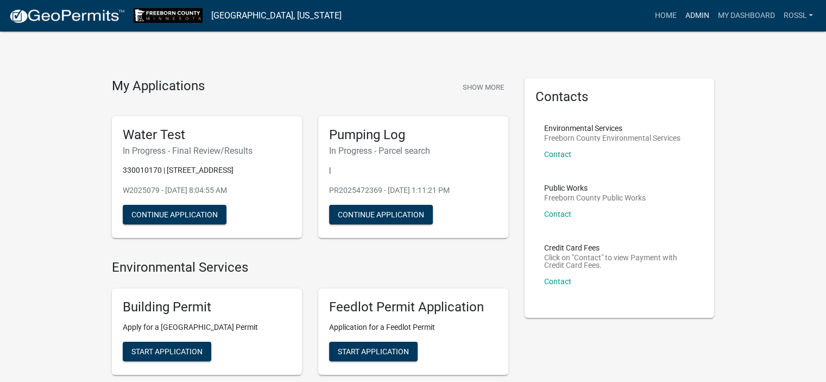
click at [689, 18] on link "Admin" at bounding box center [696, 15] width 33 height 21
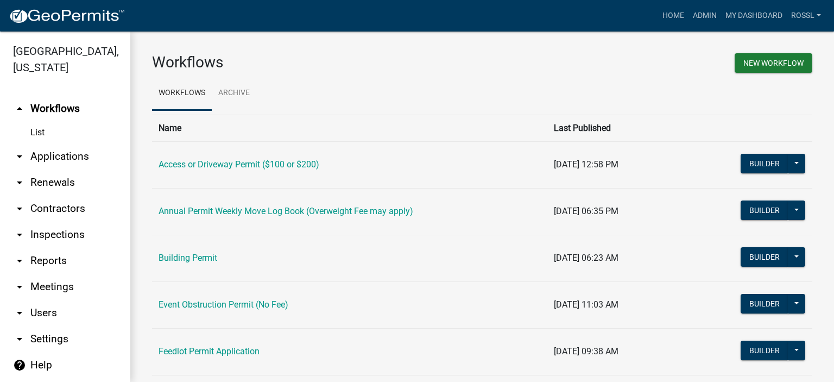
click at [204, 256] on link "Building Permit" at bounding box center [188, 257] width 59 height 10
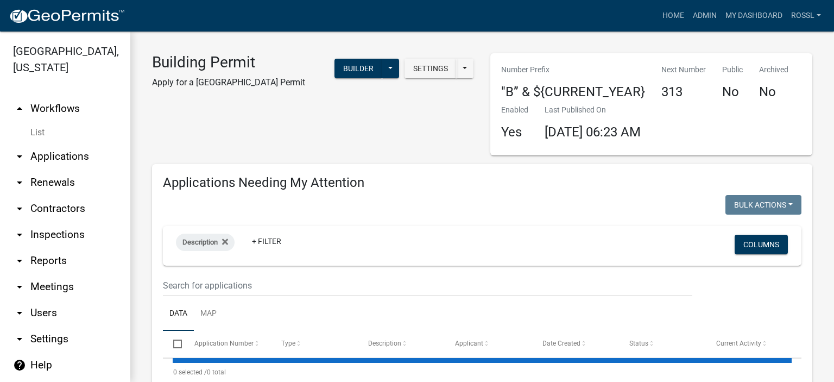
select select "2: 50"
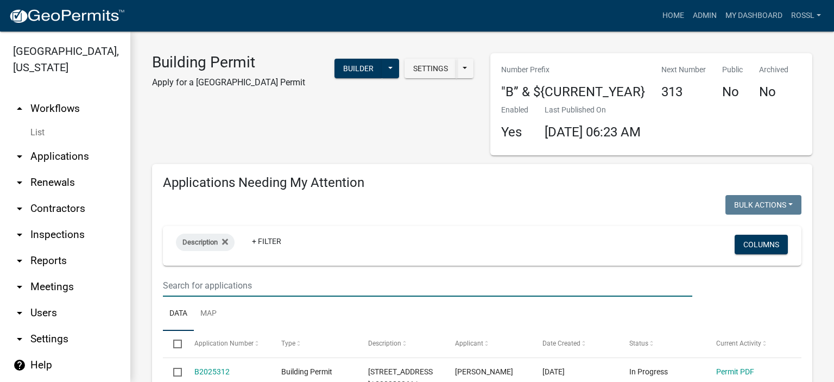
click at [205, 285] on input "text" at bounding box center [427, 285] width 529 height 22
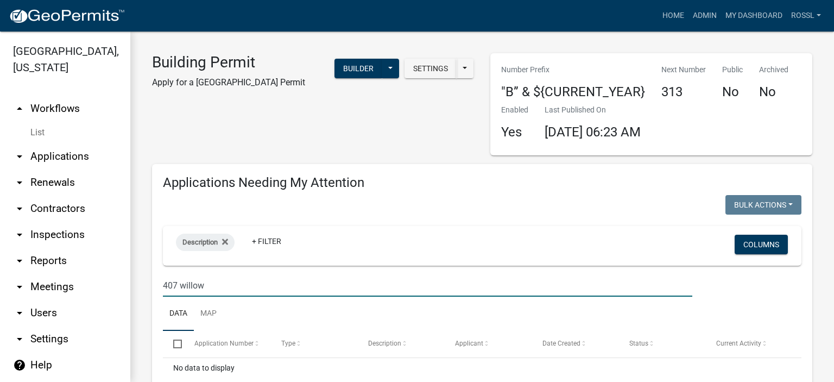
click at [176, 283] on input "407 willow" at bounding box center [427, 285] width 529 height 22
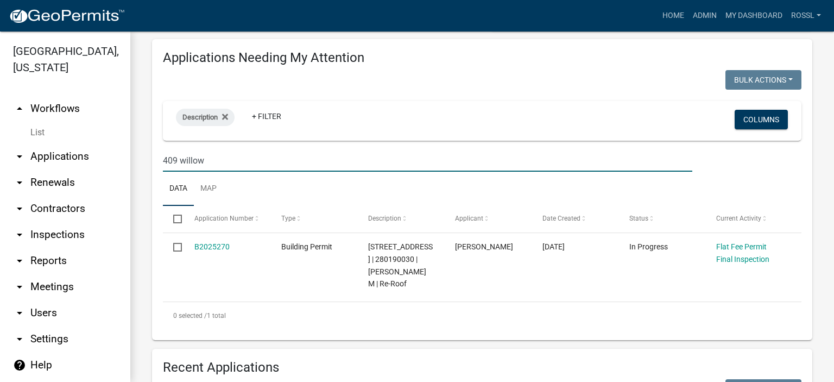
scroll to position [217, 0]
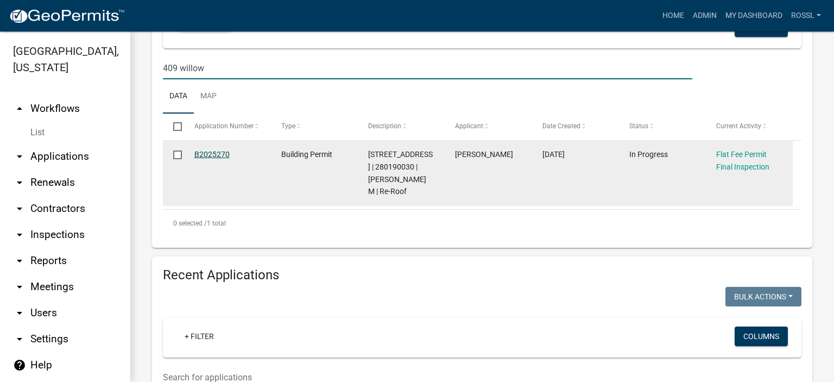
type input "409 willow"
click at [218, 155] on link "B2025270" at bounding box center [211, 154] width 35 height 9
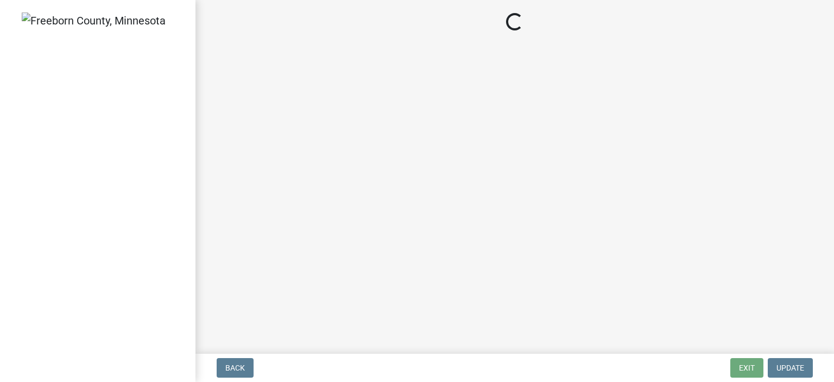
select select "3613e5d6-c0da-40a7-83d4-d5638b2e6124"
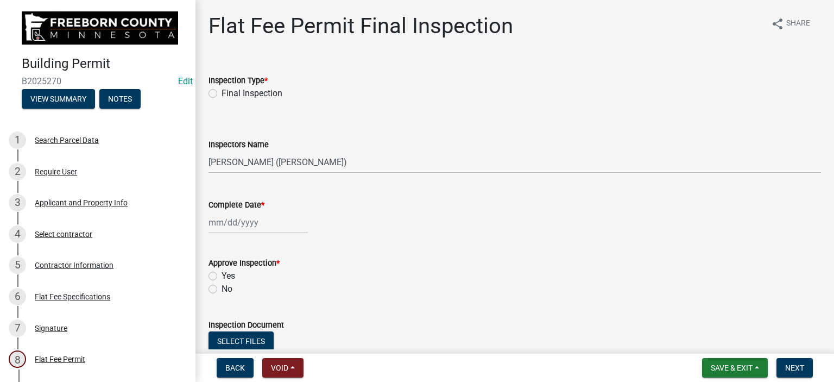
click at [221, 93] on label "Final Inspection" at bounding box center [251, 93] width 61 height 13
click at [221, 93] on input "Final Inspection" at bounding box center [224, 90] width 7 height 7
radio input "true"
click at [224, 224] on div at bounding box center [257, 222] width 99 height 22
select select "9"
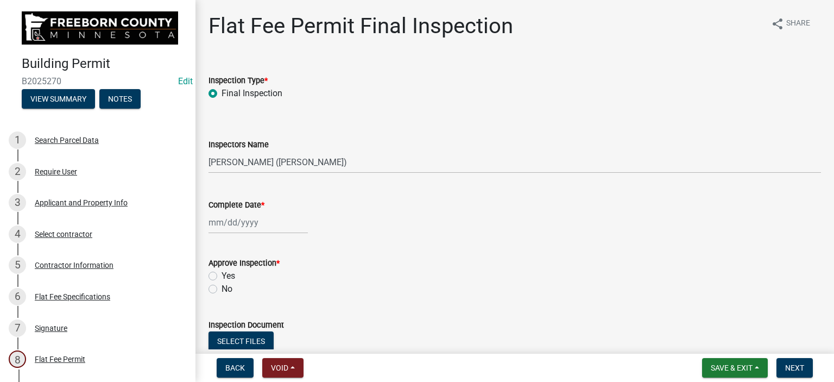
select select "2025"
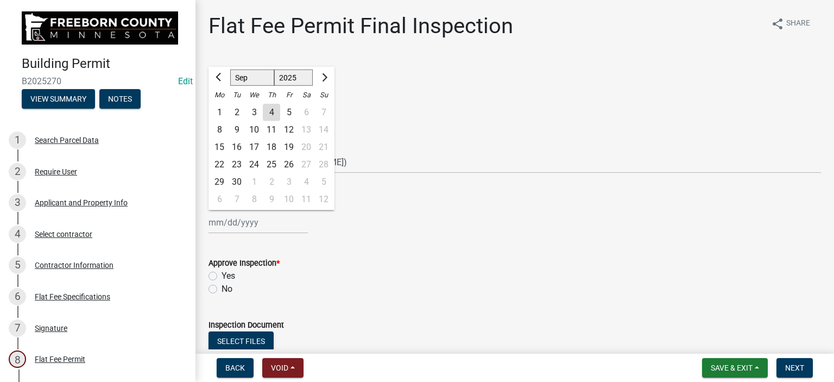
click at [253, 112] on div "3" at bounding box center [253, 112] width 17 height 17
type input "[DATE]"
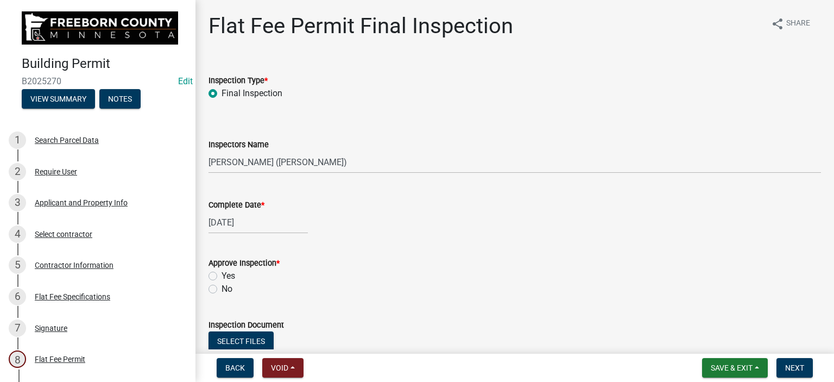
click at [221, 274] on label "Yes" at bounding box center [228, 275] width 14 height 13
click at [221, 274] on input "Yes" at bounding box center [224, 272] width 7 height 7
radio input "true"
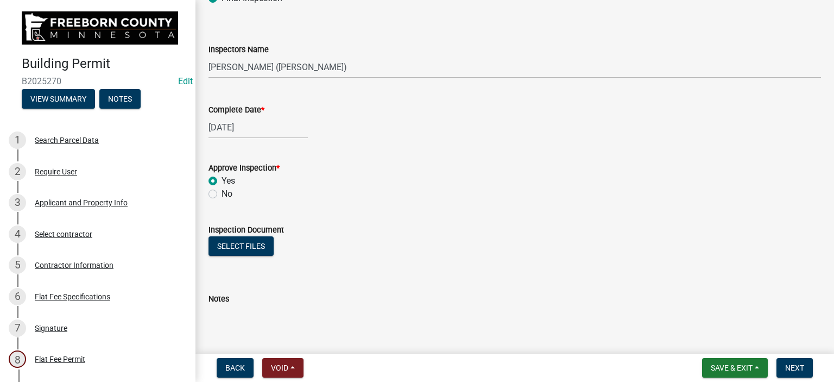
scroll to position [202, 0]
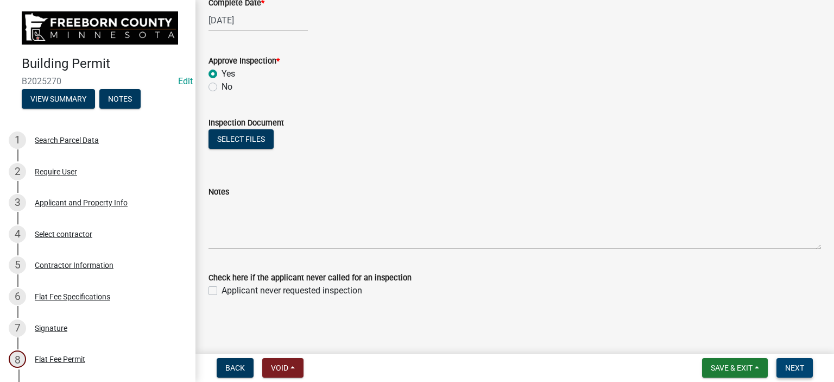
click at [788, 369] on span "Next" at bounding box center [794, 367] width 19 height 9
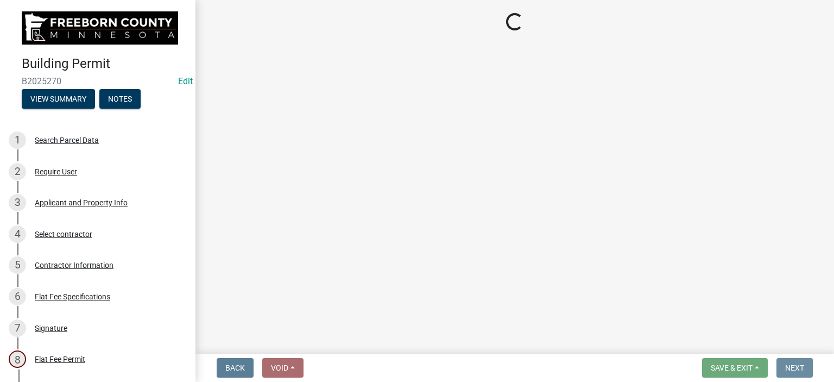
scroll to position [0, 0]
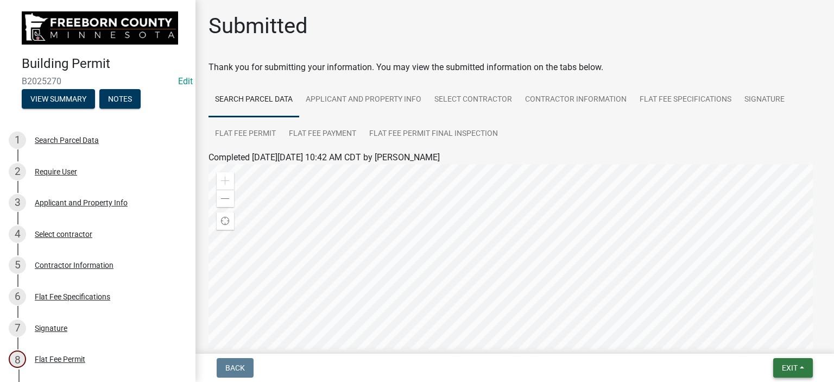
click at [793, 369] on span "Exit" at bounding box center [790, 367] width 16 height 9
click at [777, 340] on button "Save & Exit" at bounding box center [769, 339] width 87 height 26
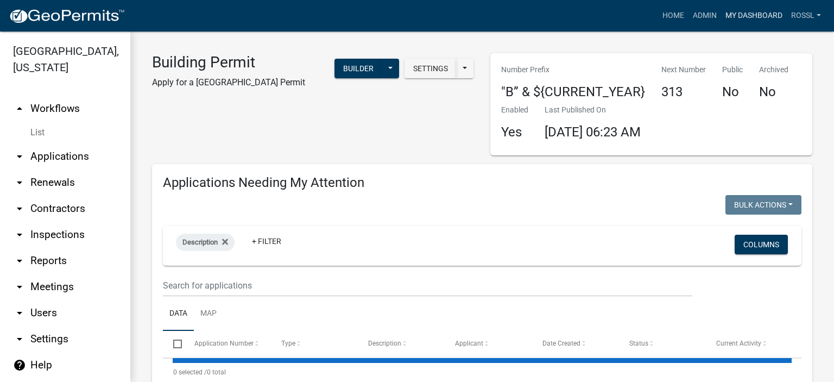
select select "2: 50"
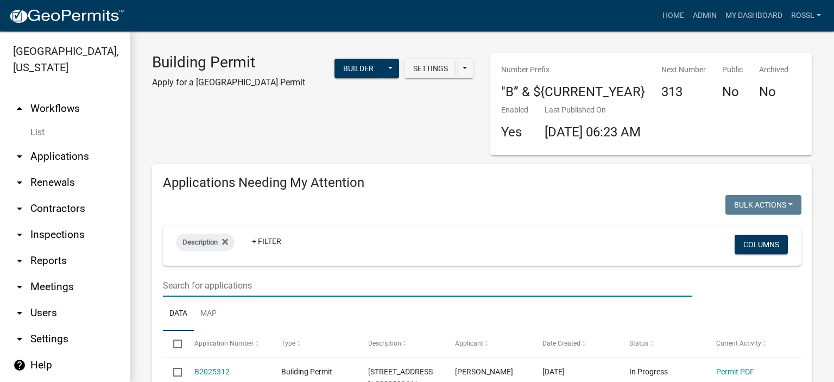
click at [198, 284] on input "text" at bounding box center [427, 285] width 529 height 22
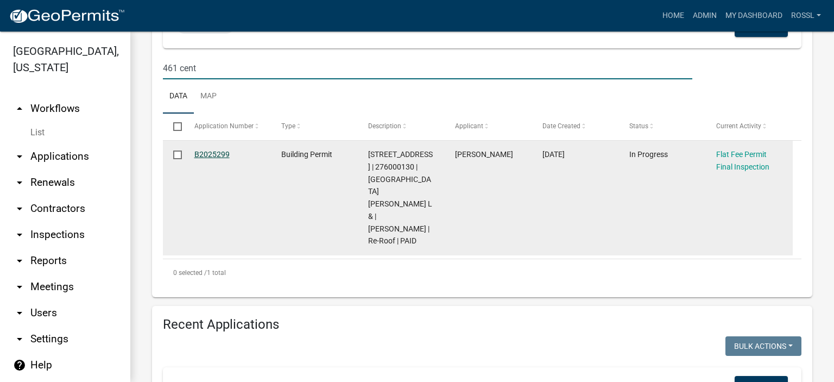
type input "461 cent"
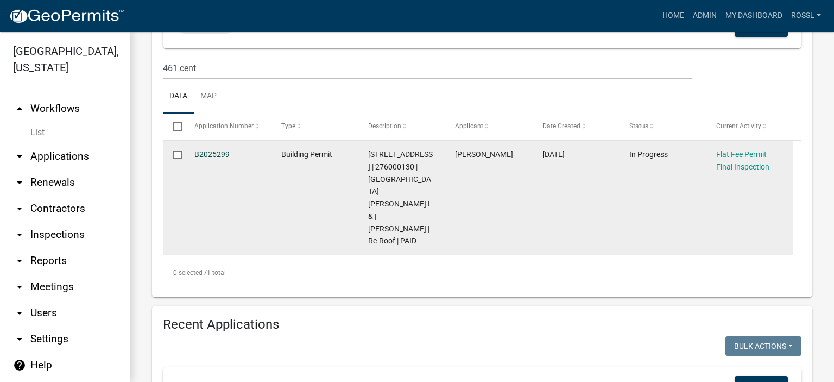
click at [207, 154] on link "B2025299" at bounding box center [211, 154] width 35 height 9
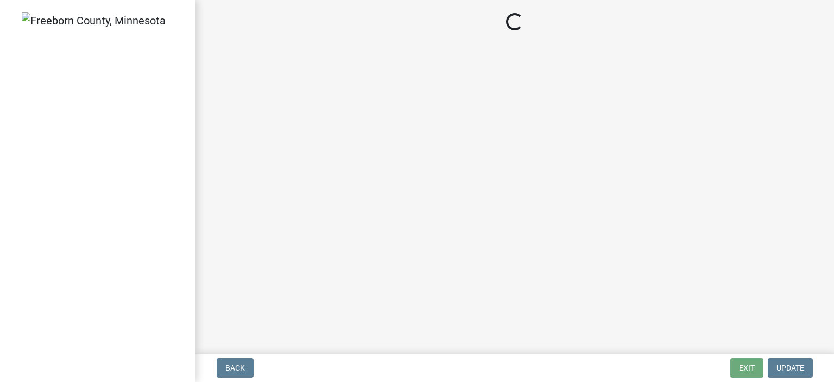
select select "3613e5d6-c0da-40a7-83d4-d5638b2e6124"
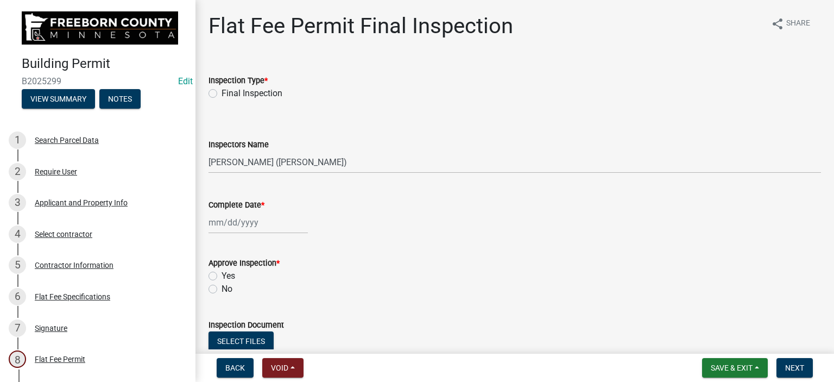
click at [221, 92] on label "Final Inspection" at bounding box center [251, 93] width 61 height 13
click at [221, 92] on input "Final Inspection" at bounding box center [224, 90] width 7 height 7
radio input "true"
click at [223, 220] on div at bounding box center [257, 222] width 99 height 22
select select "9"
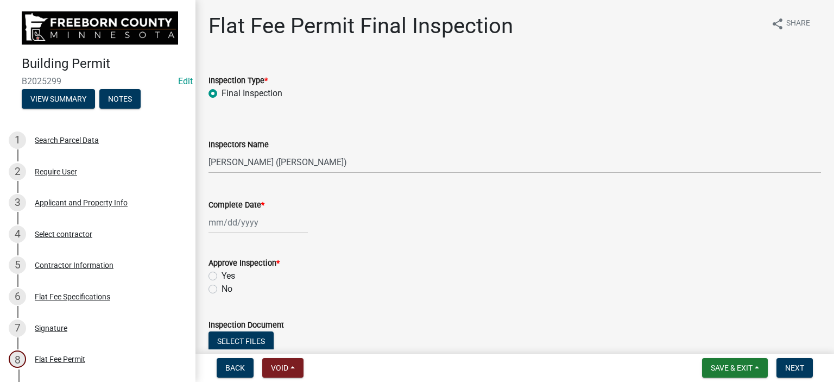
select select "2025"
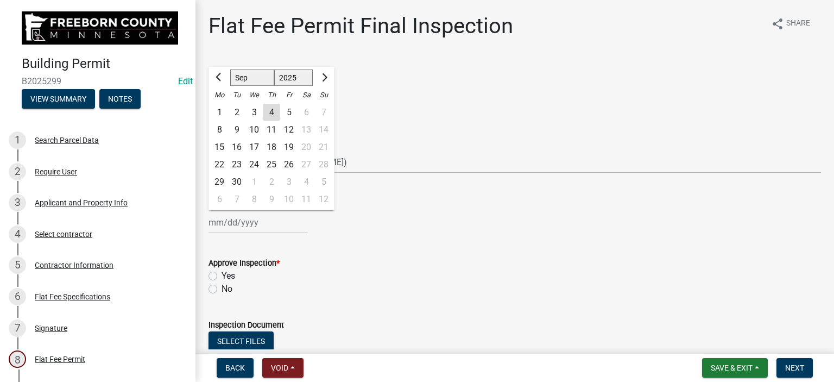
click at [269, 110] on div "4" at bounding box center [271, 112] width 17 height 17
type input "[DATE]"
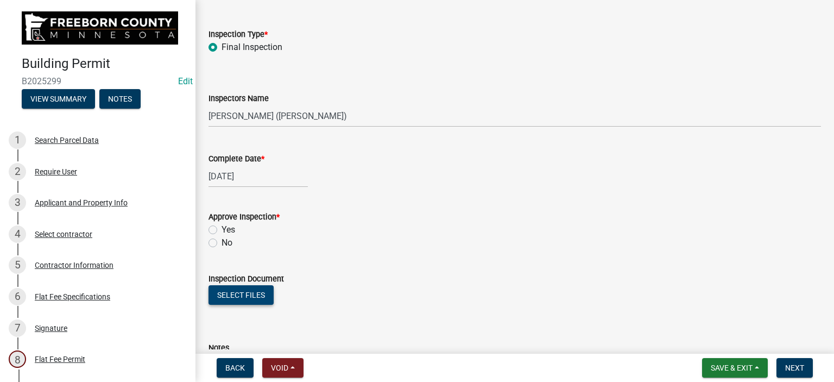
scroll to position [109, 0]
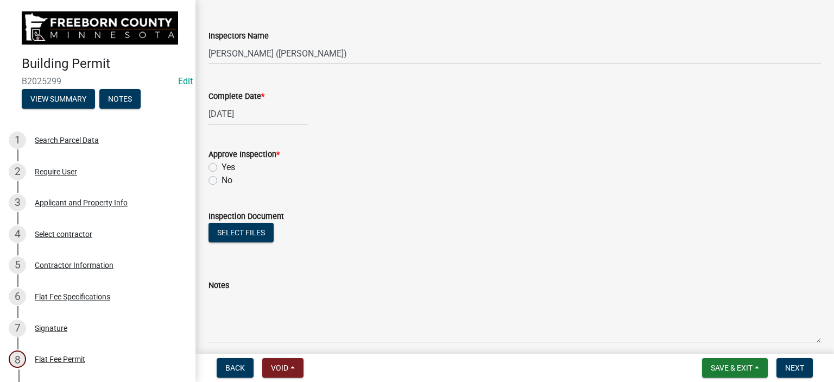
click at [221, 169] on label "Yes" at bounding box center [228, 167] width 14 height 13
click at [221, 168] on input "Yes" at bounding box center [224, 164] width 7 height 7
radio input "true"
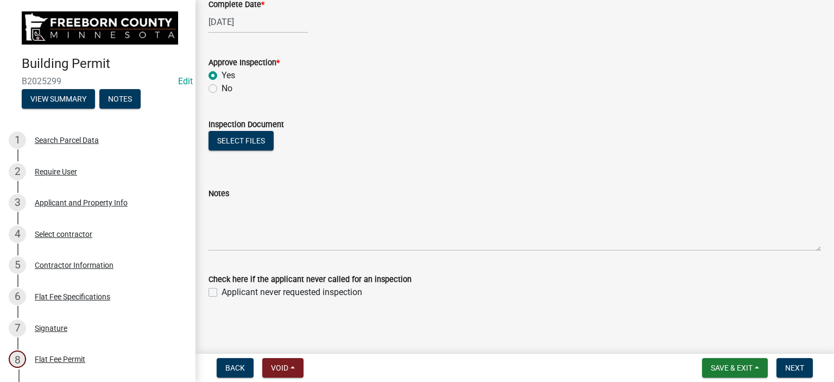
scroll to position [202, 0]
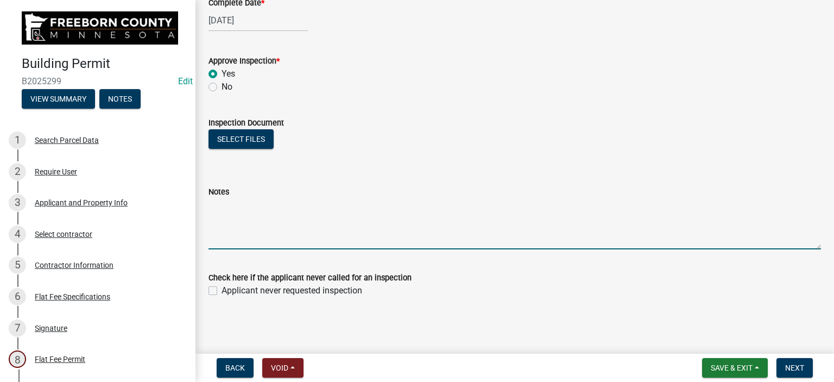
click at [244, 229] on textarea "Notes" at bounding box center [514, 223] width 612 height 51
type textarea "onsite [DATE] also underlayment ok"
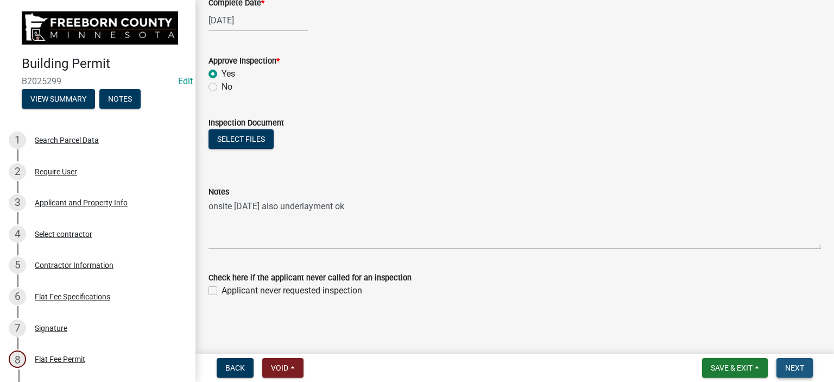
click at [787, 365] on span "Next" at bounding box center [794, 367] width 19 height 9
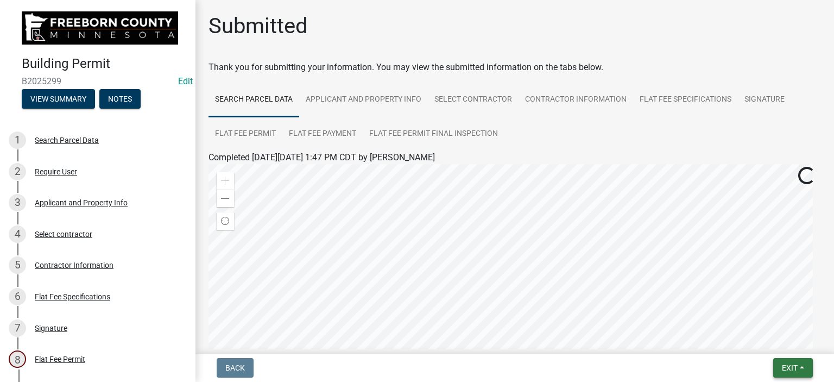
click at [782, 366] on span "Exit" at bounding box center [790, 367] width 16 height 9
click at [772, 334] on button "Save & Exit" at bounding box center [769, 339] width 87 height 26
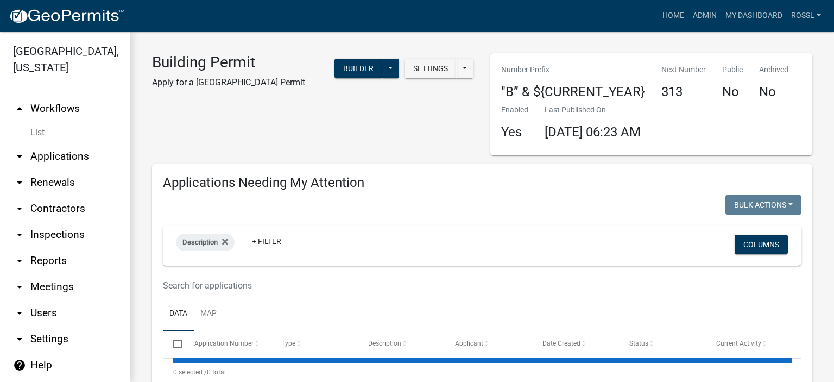
select select "2: 50"
